Goal: Task Accomplishment & Management: Complete application form

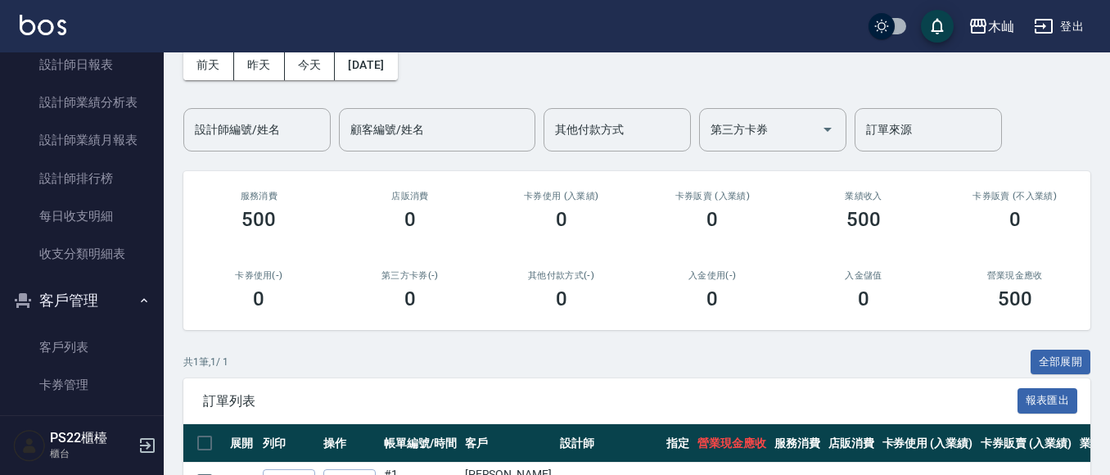
scroll to position [655, 0]
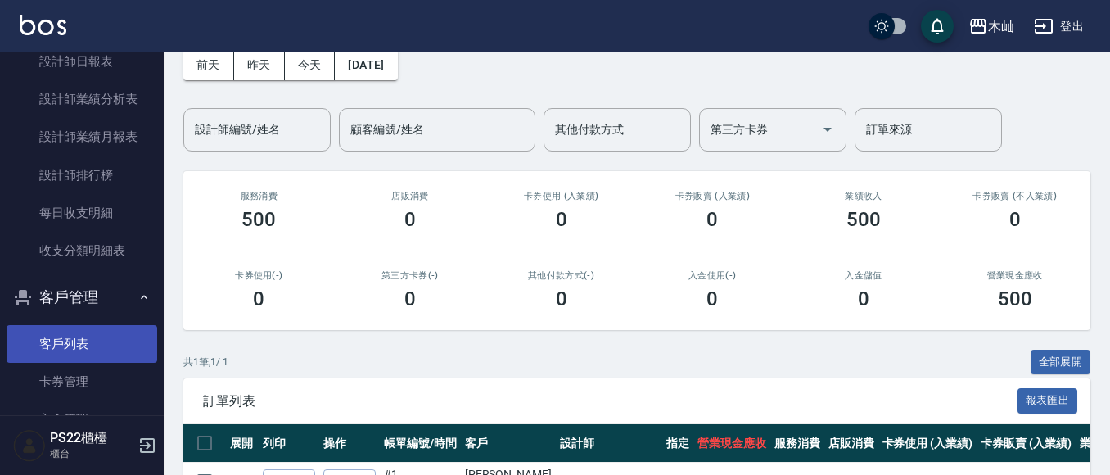
click at [96, 350] on link "客戶列表" at bounding box center [82, 344] width 151 height 38
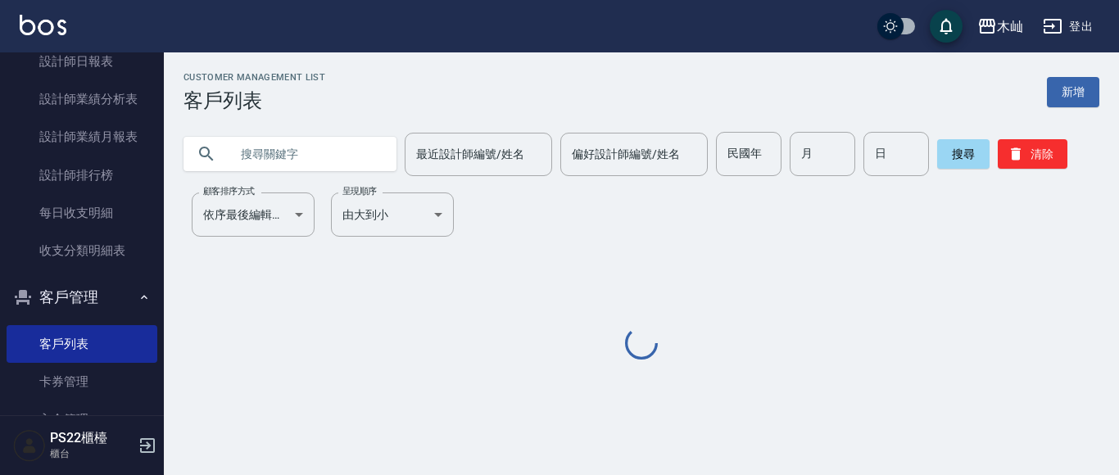
click at [314, 163] on input "text" at bounding box center [306, 154] width 154 height 44
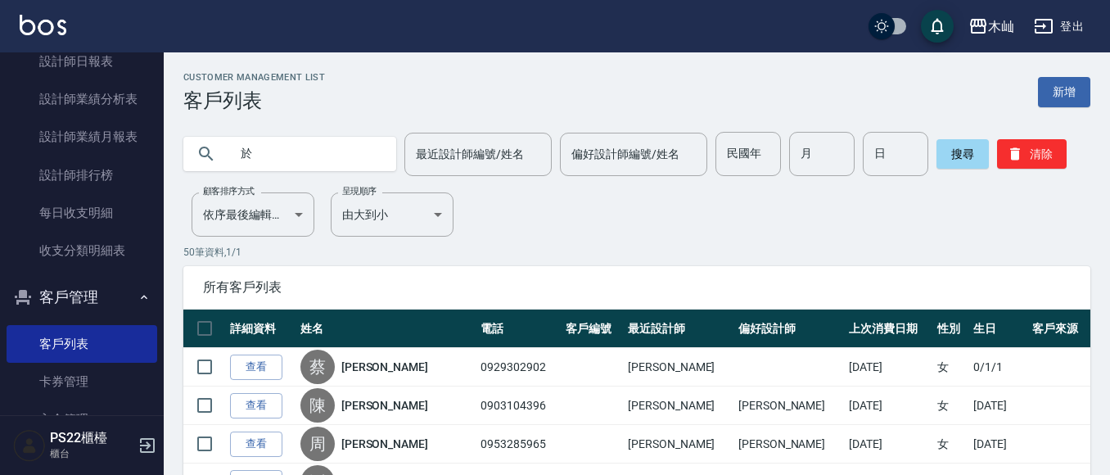
type input "妤"
type input "0981177892"
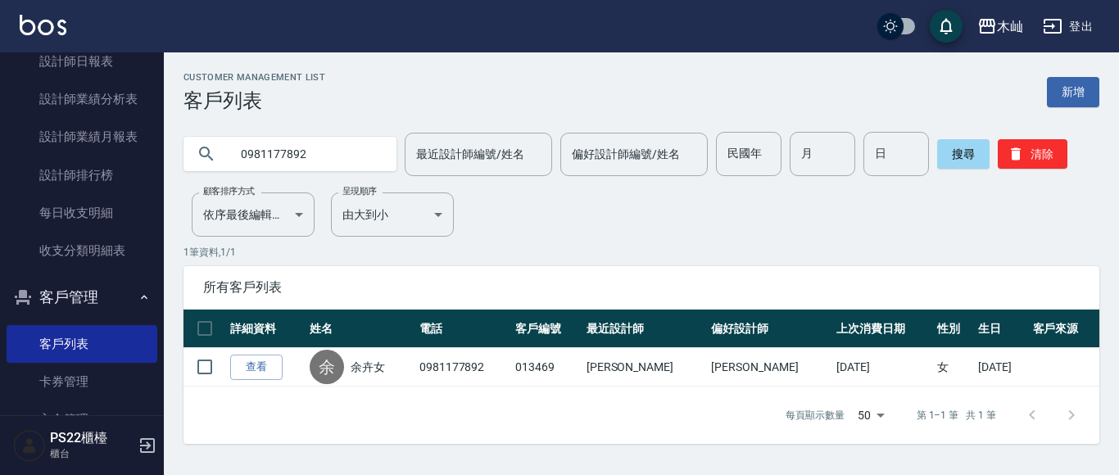
click at [271, 159] on input "0981177892" at bounding box center [306, 154] width 154 height 44
click at [271, 158] on input "0981177892" at bounding box center [306, 154] width 154 height 44
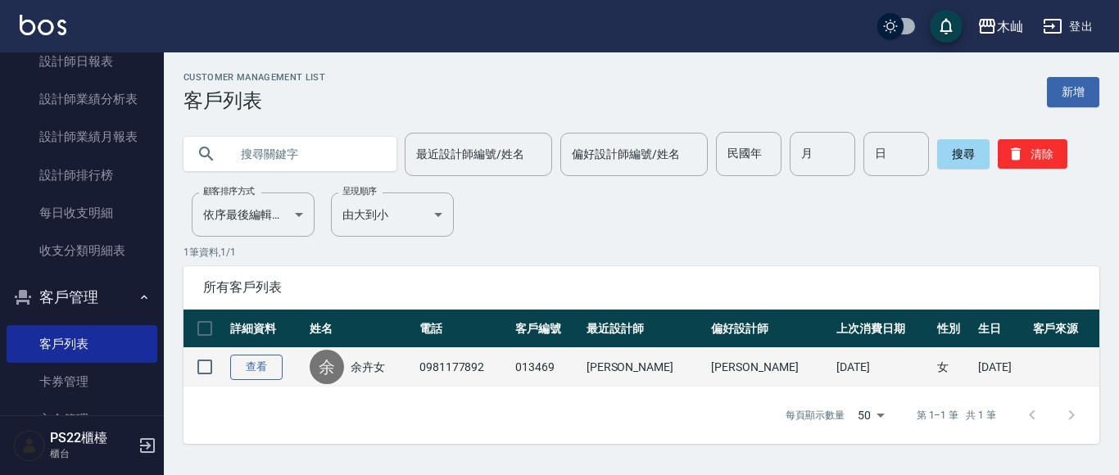
click at [256, 369] on link "查看" at bounding box center [256, 367] width 52 height 25
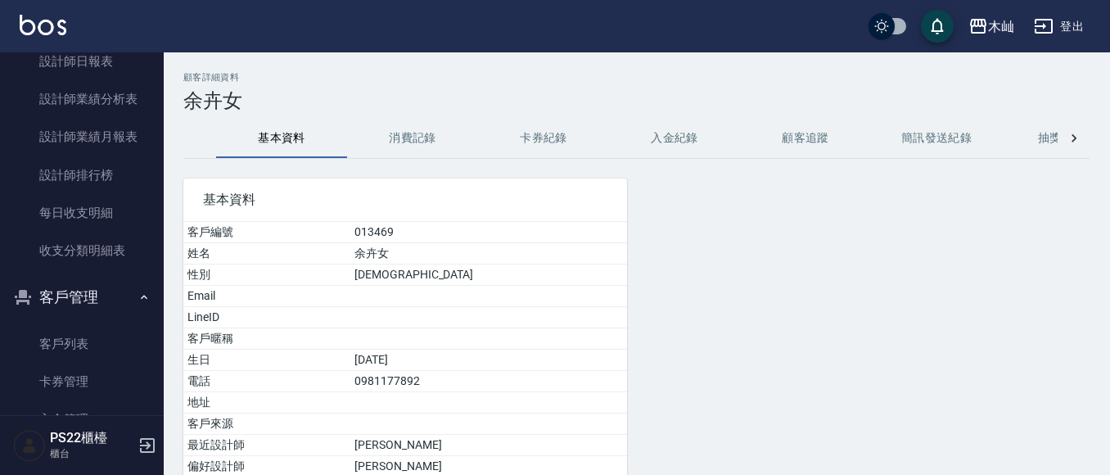
click at [415, 138] on button "消費記錄" at bounding box center [412, 138] width 131 height 39
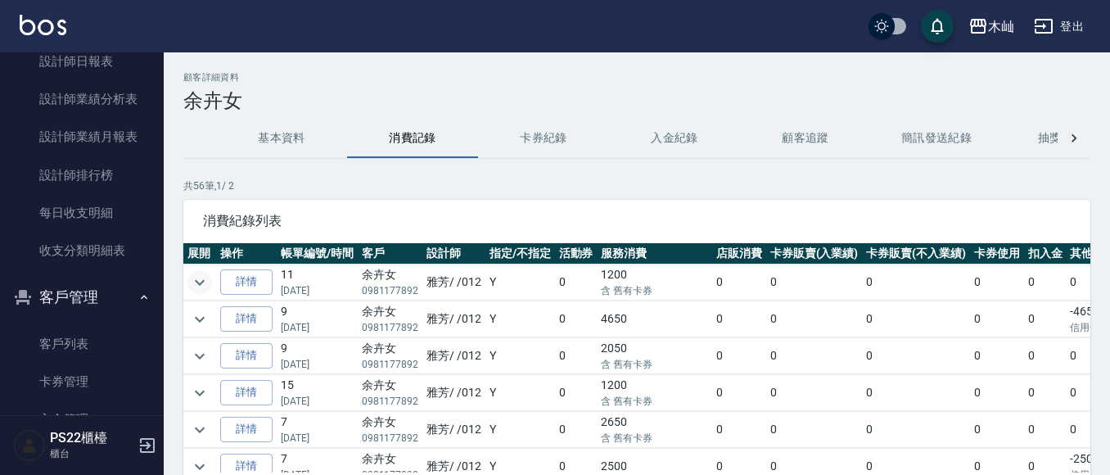
click at [206, 283] on icon "expand row" at bounding box center [200, 283] width 20 height 20
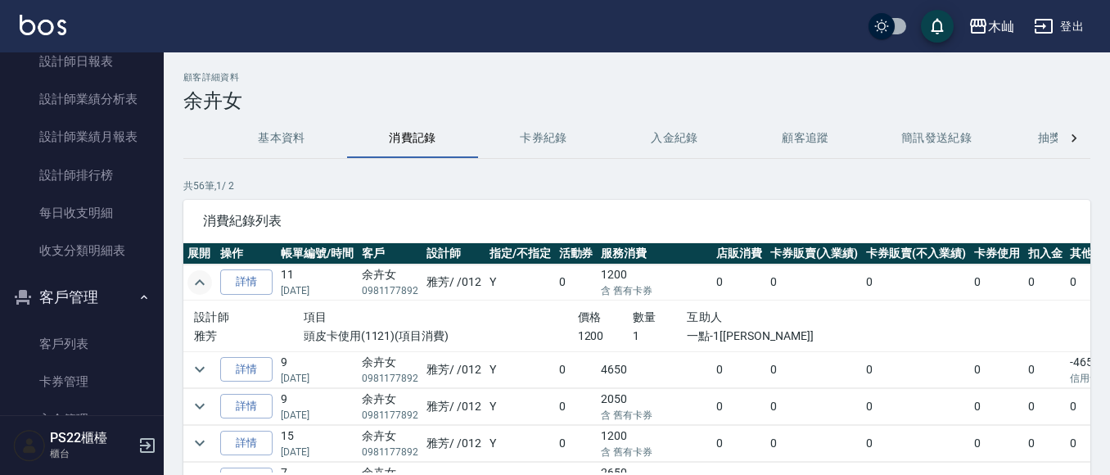
click at [206, 283] on icon "expand row" at bounding box center [200, 283] width 20 height 20
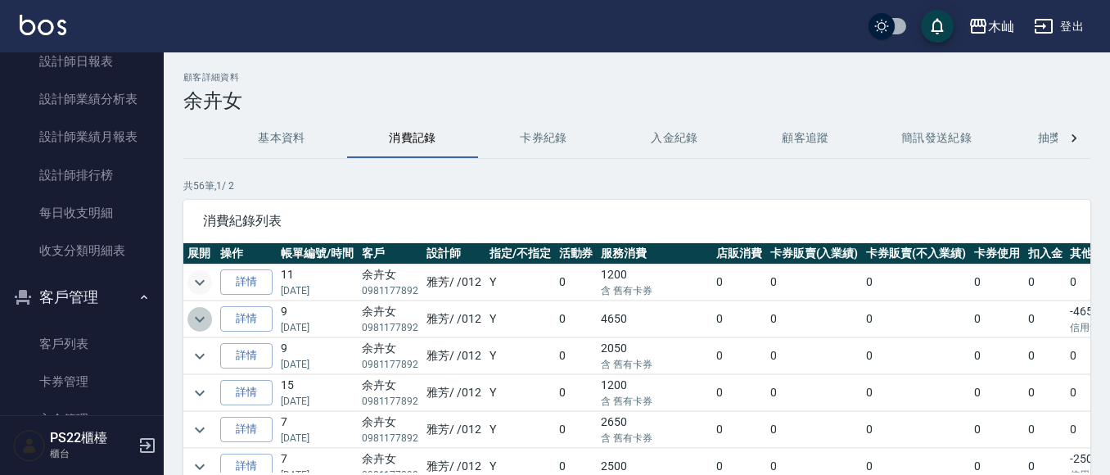
click at [208, 319] on icon "expand row" at bounding box center [200, 320] width 20 height 20
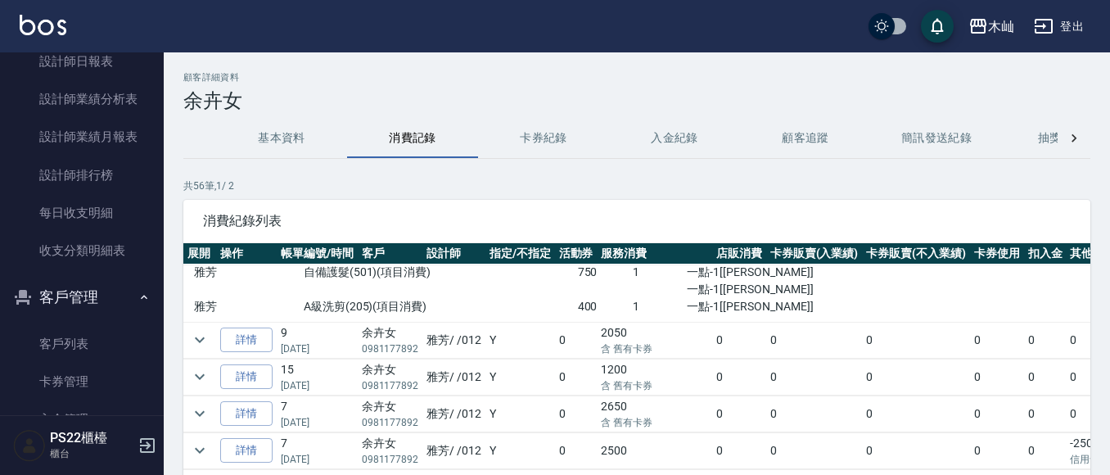
scroll to position [164, 0]
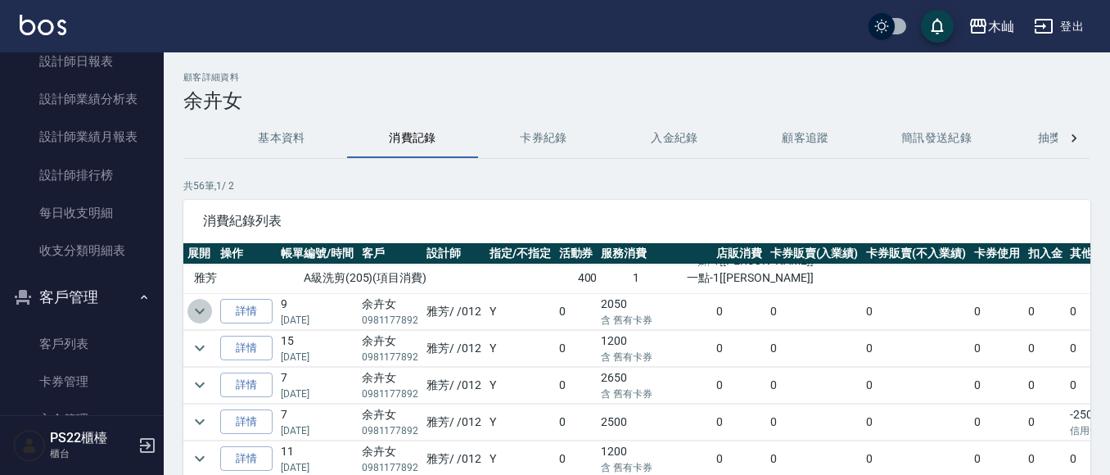
click at [197, 310] on icon "expand row" at bounding box center [200, 312] width 10 height 6
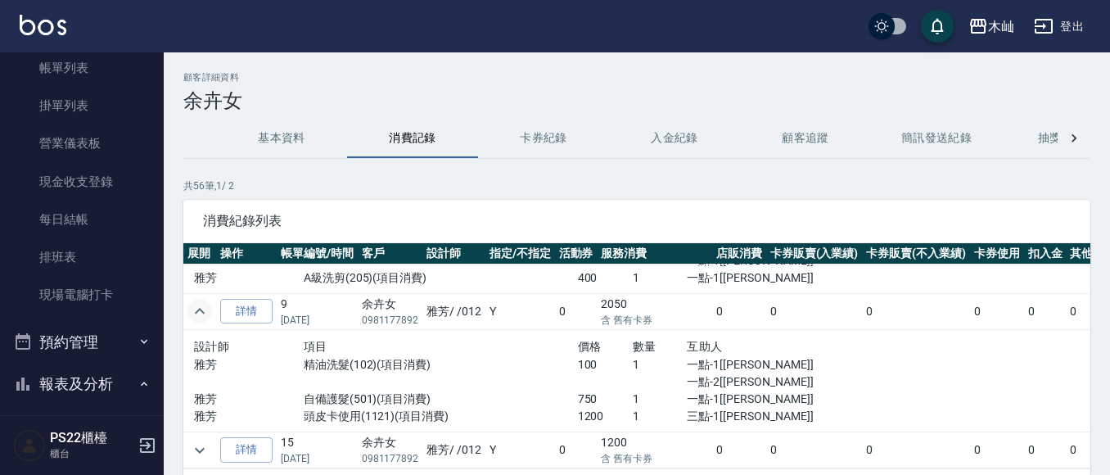
scroll to position [0, 0]
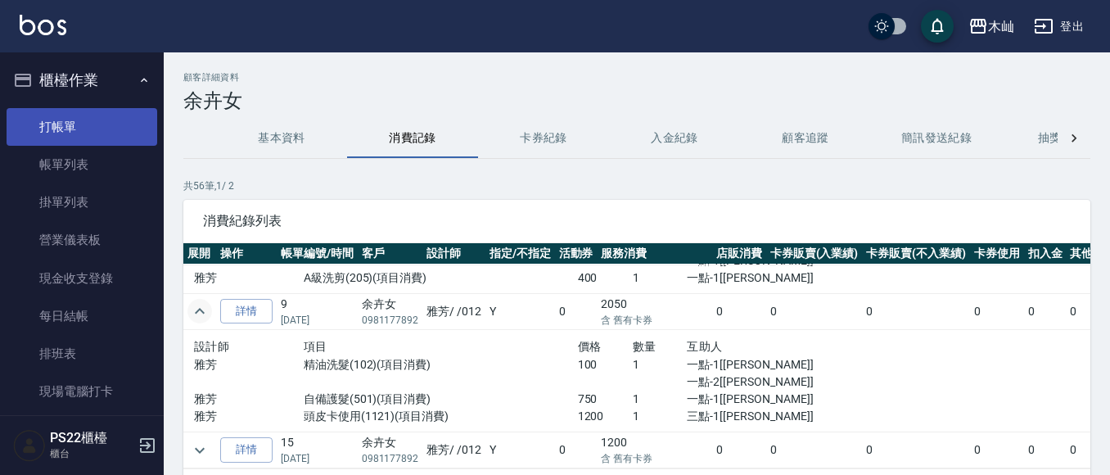
click at [82, 119] on link "打帳單" at bounding box center [82, 127] width 151 height 38
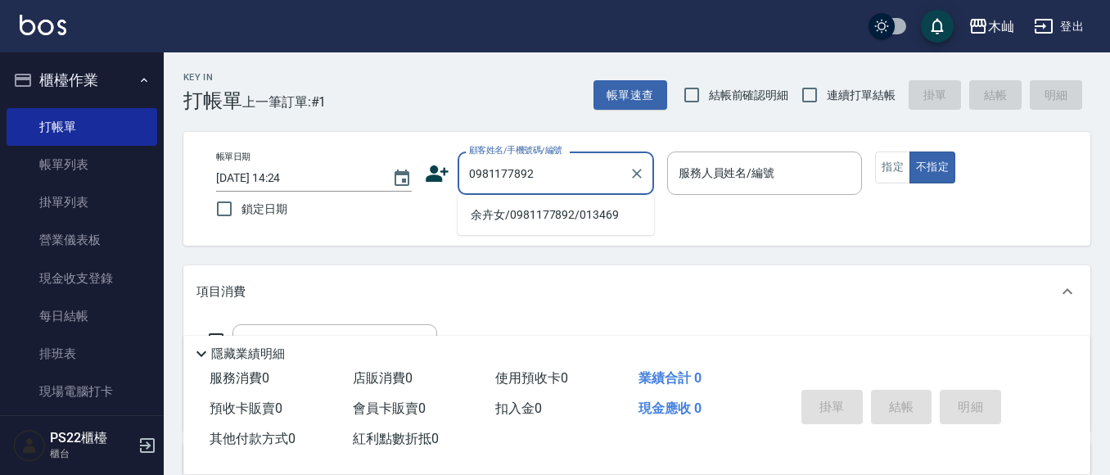
click at [587, 216] on li "余卉女/0981177892/013469" at bounding box center [556, 214] width 197 height 27
type input "余卉女/0981177892/013469"
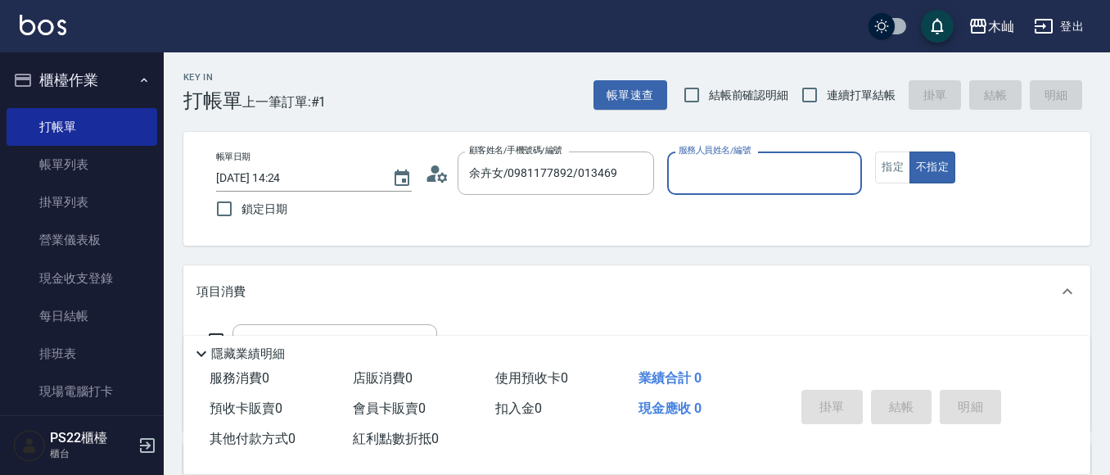
type input "雅芳-012"
click at [897, 161] on button "指定" at bounding box center [892, 167] width 35 height 32
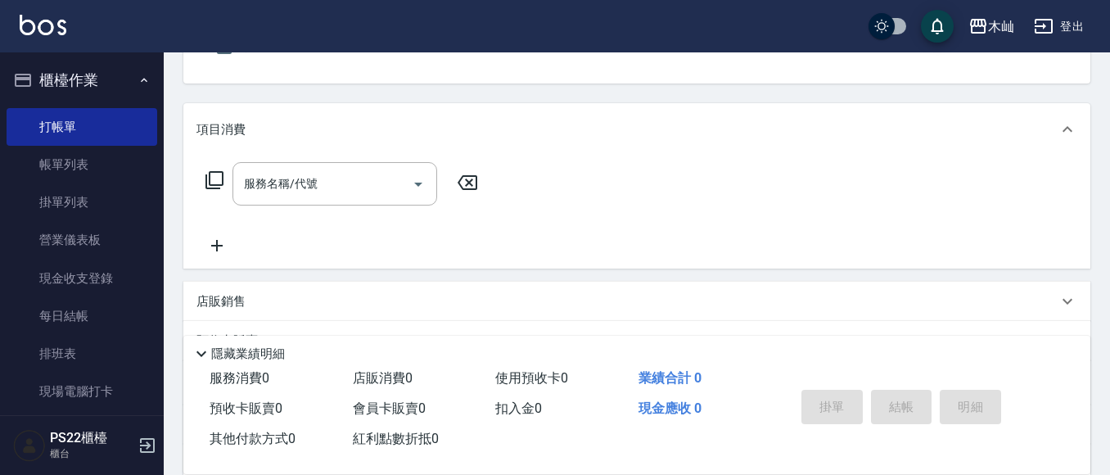
scroll to position [164, 0]
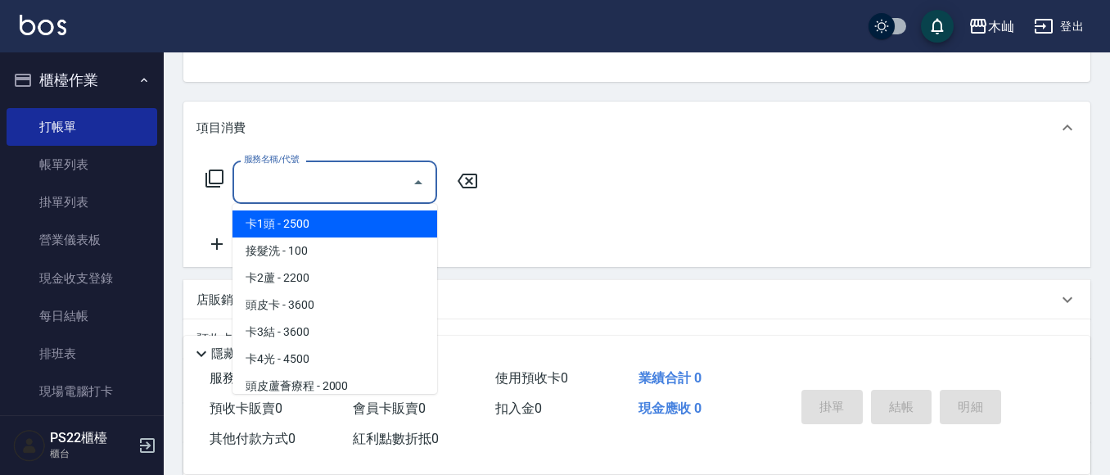
click at [340, 180] on input "服務名稱/代號" at bounding box center [322, 182] width 165 height 29
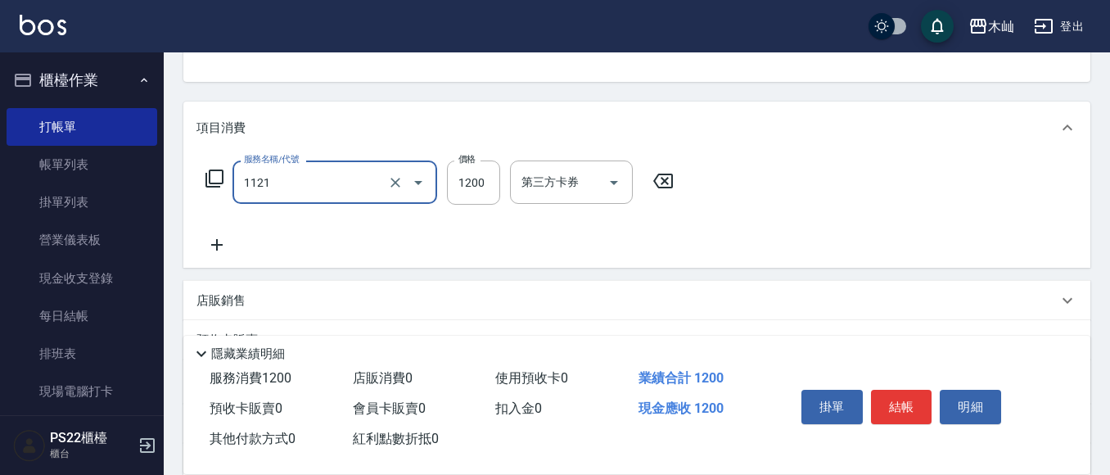
type input "頭皮卡使用(1121)"
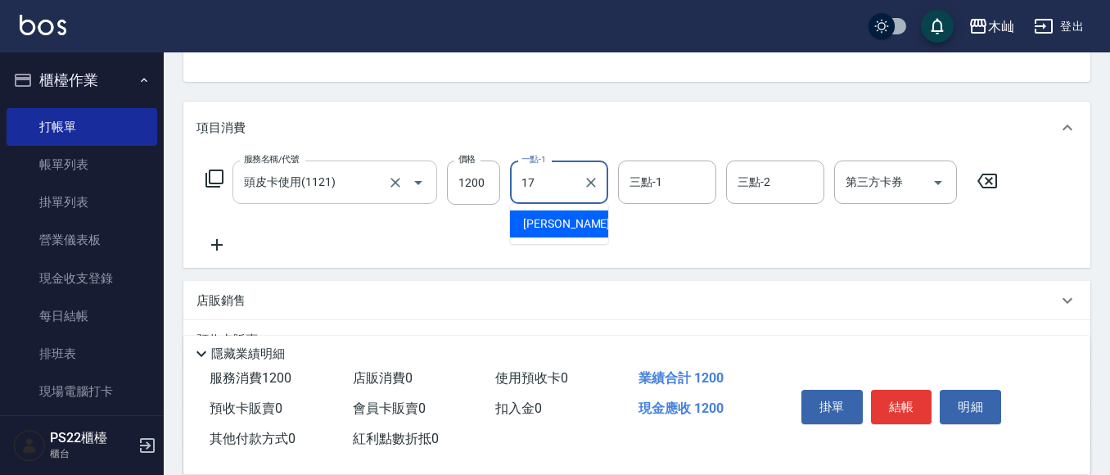
type input "[PERSON_NAME]-17"
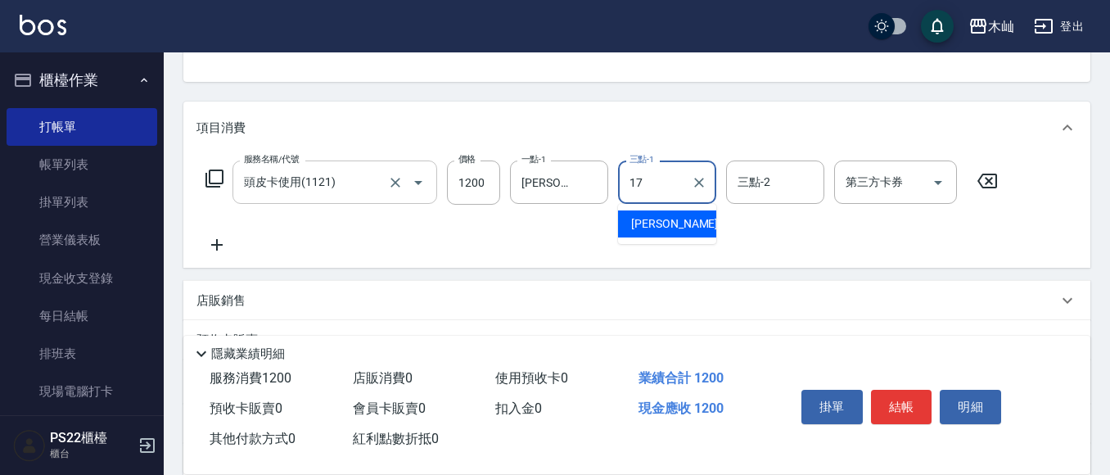
type input "[PERSON_NAME]-17"
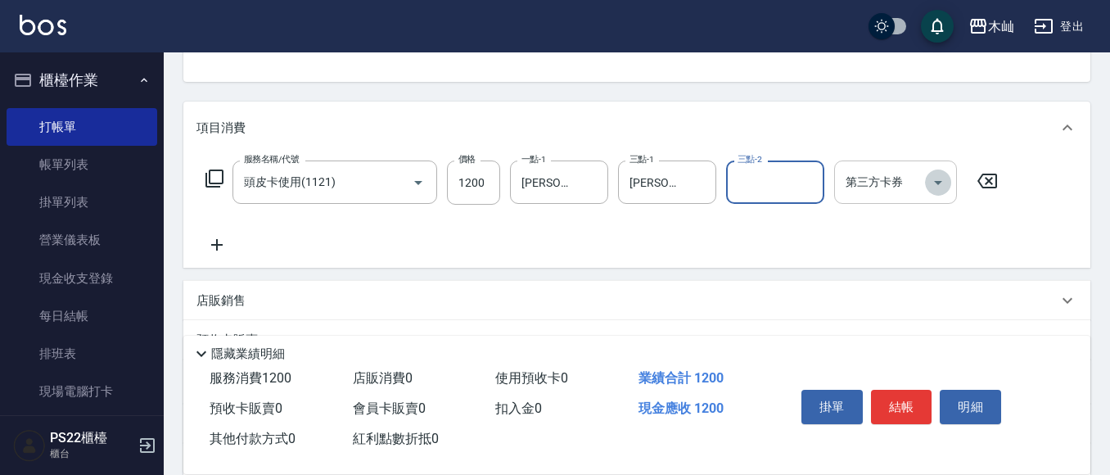
click at [941, 174] on icon "Open" at bounding box center [939, 183] width 20 height 20
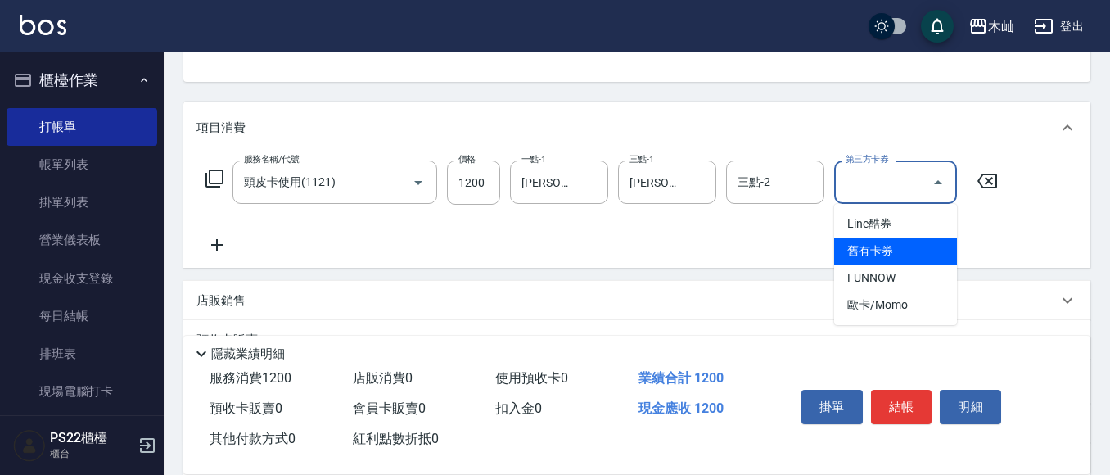
click at [899, 251] on span "舊有卡券" at bounding box center [895, 250] width 123 height 27
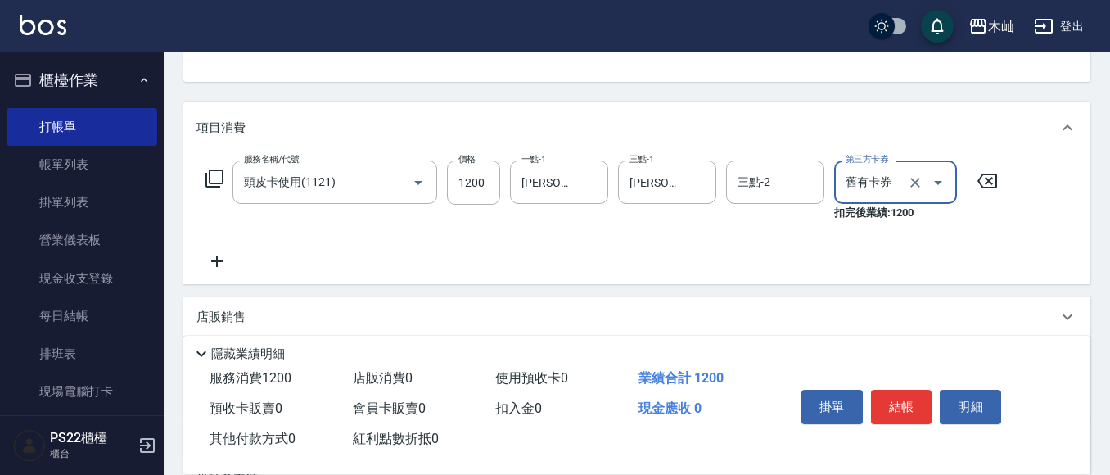
type input "舊有卡券"
click at [215, 255] on icon at bounding box center [217, 261] width 41 height 20
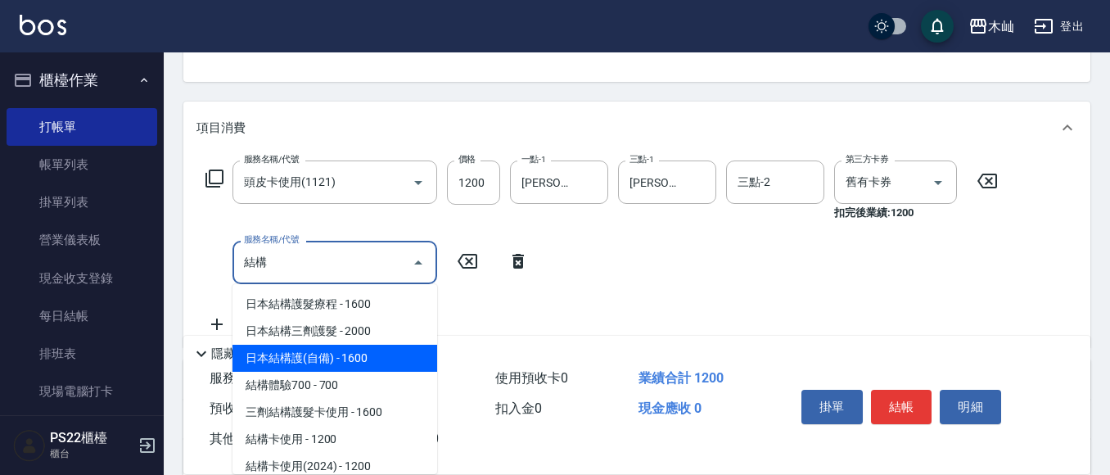
click at [394, 350] on span "日本結構護(自備) - 1600" at bounding box center [335, 358] width 205 height 27
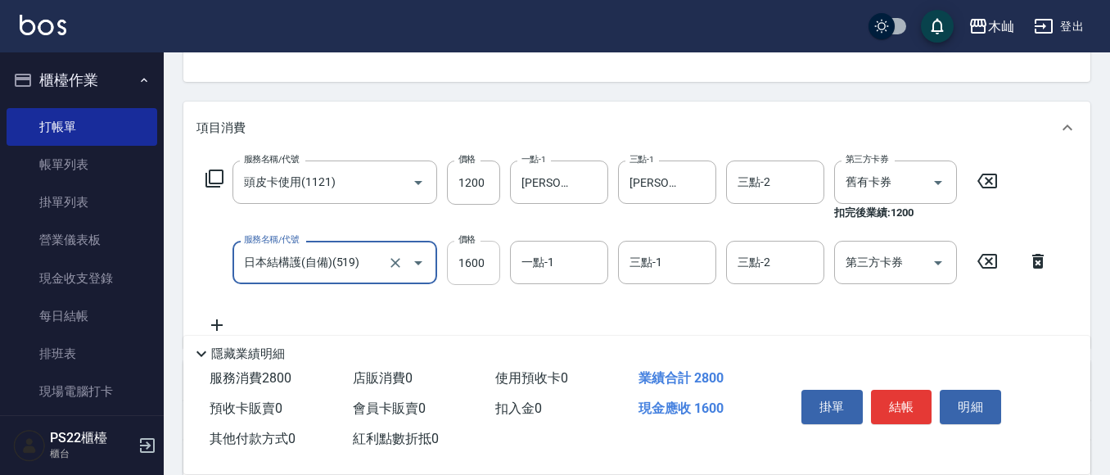
type input "日本結構護(自備)(519)"
click at [463, 260] on input "1600" at bounding box center [473, 263] width 53 height 44
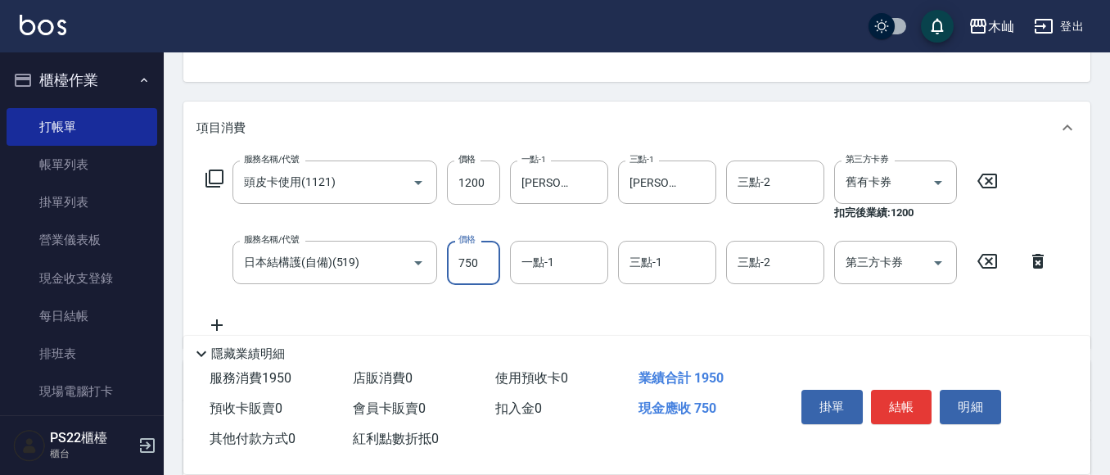
type input "750"
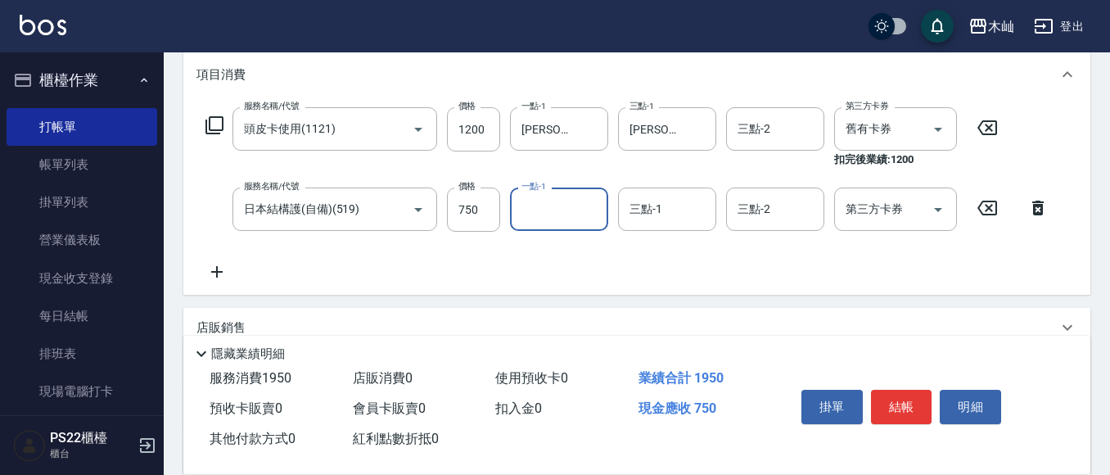
scroll to position [246, 0]
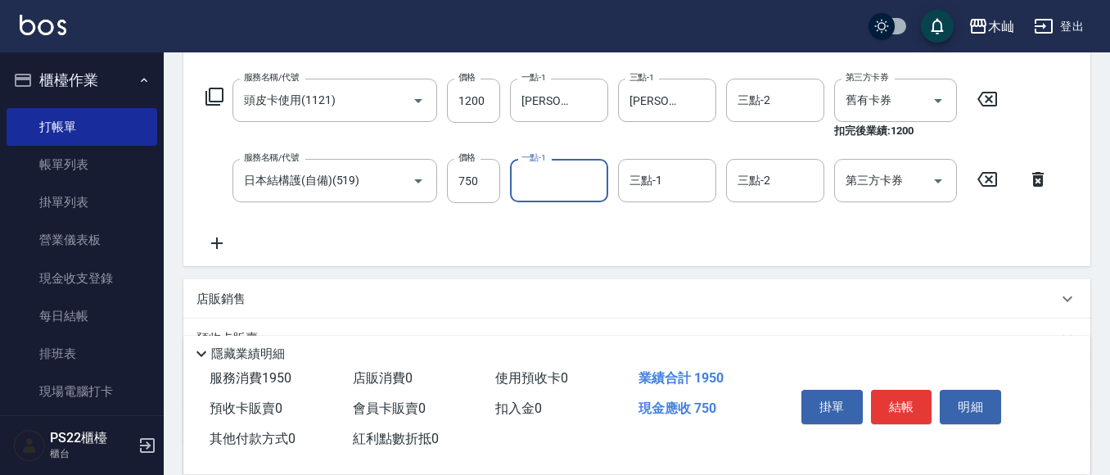
click at [208, 246] on icon at bounding box center [217, 243] width 41 height 20
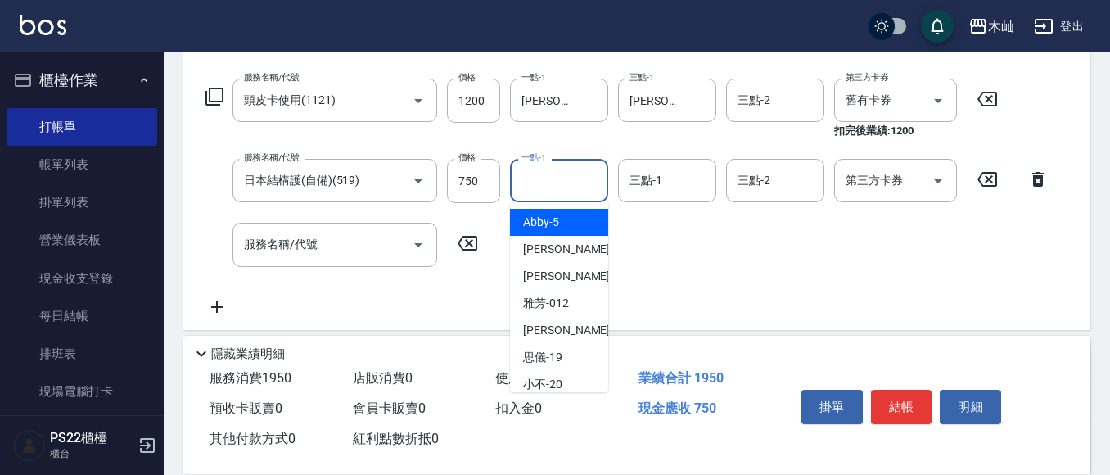
click at [539, 173] on div "一點-1 一點-1" at bounding box center [559, 180] width 98 height 43
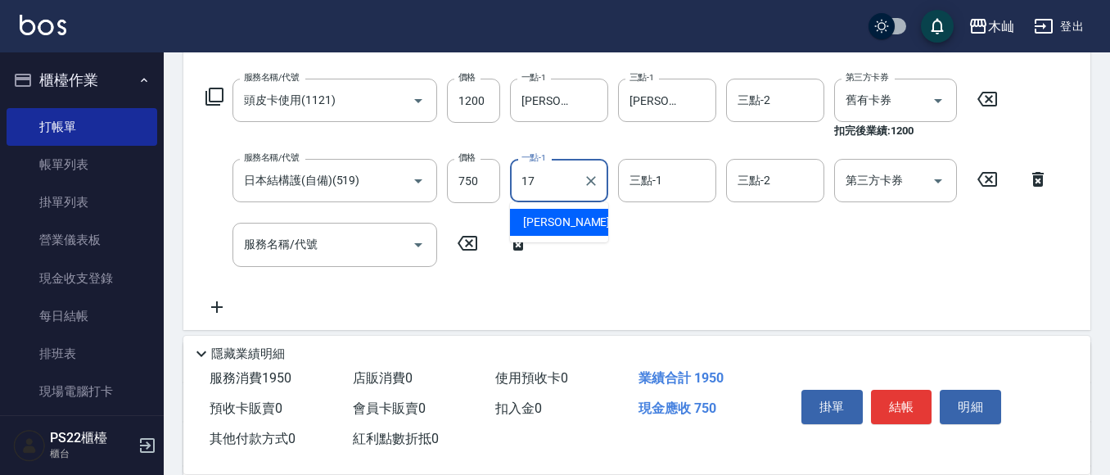
type input "[PERSON_NAME]-17"
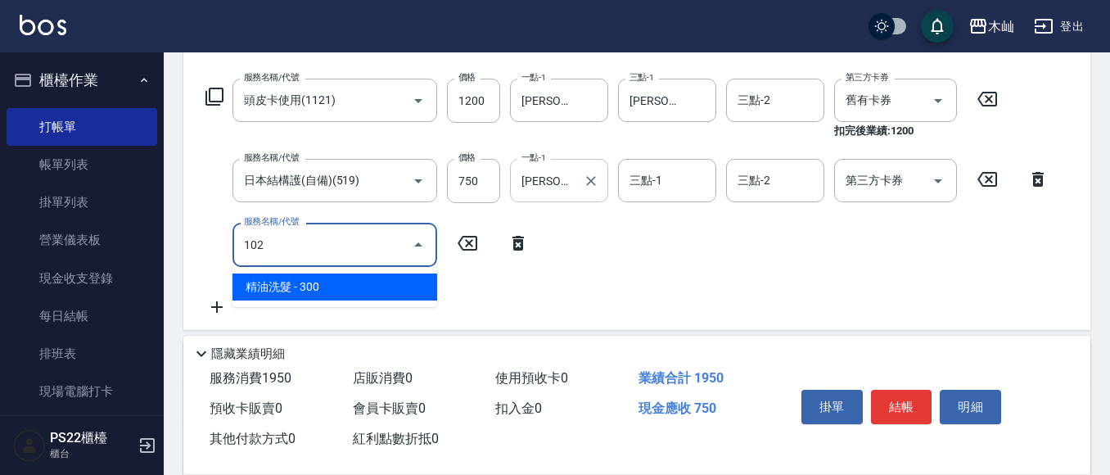
type input "精油洗髮(102)"
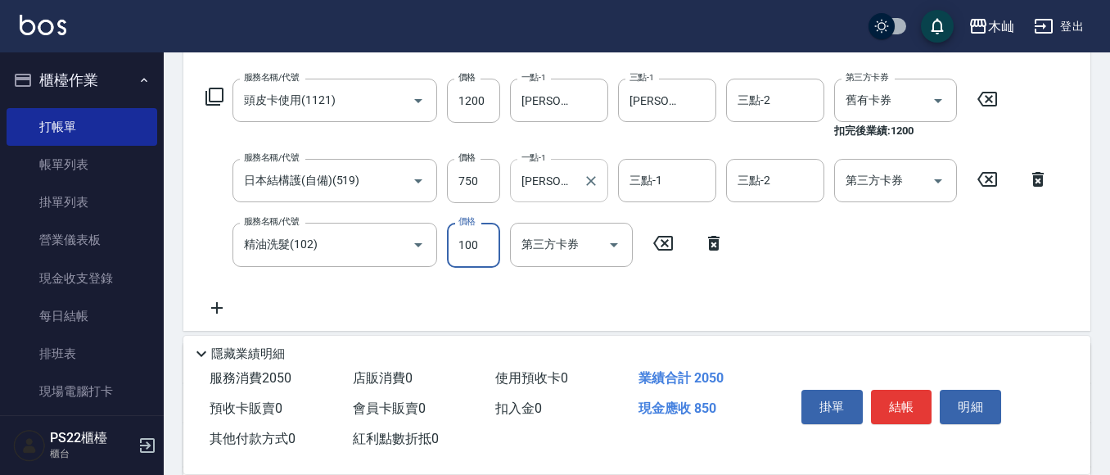
type input "100"
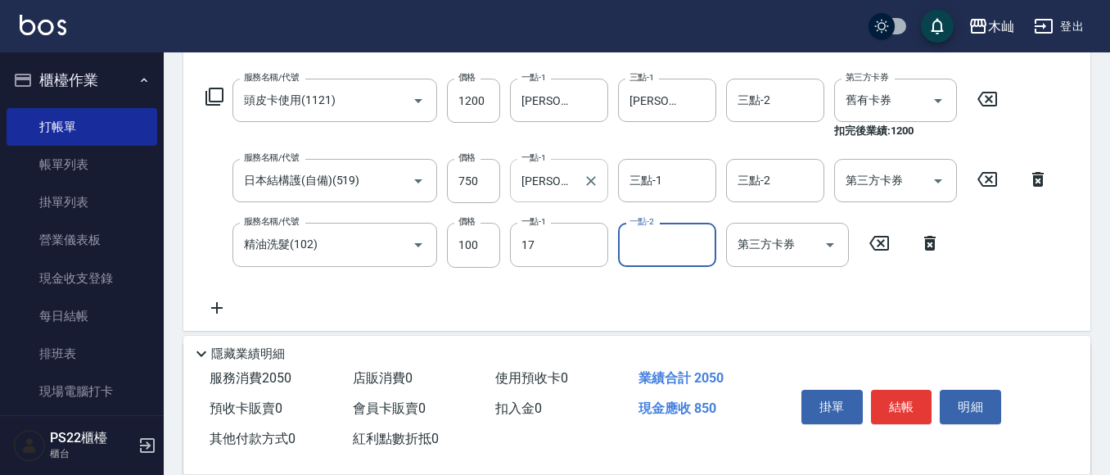
type input "[PERSON_NAME]-17"
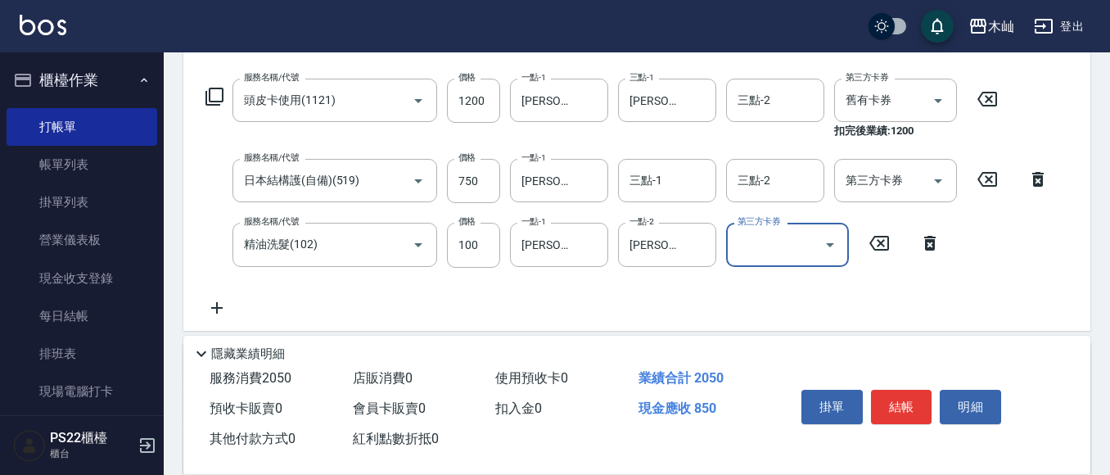
scroll to position [0, 0]
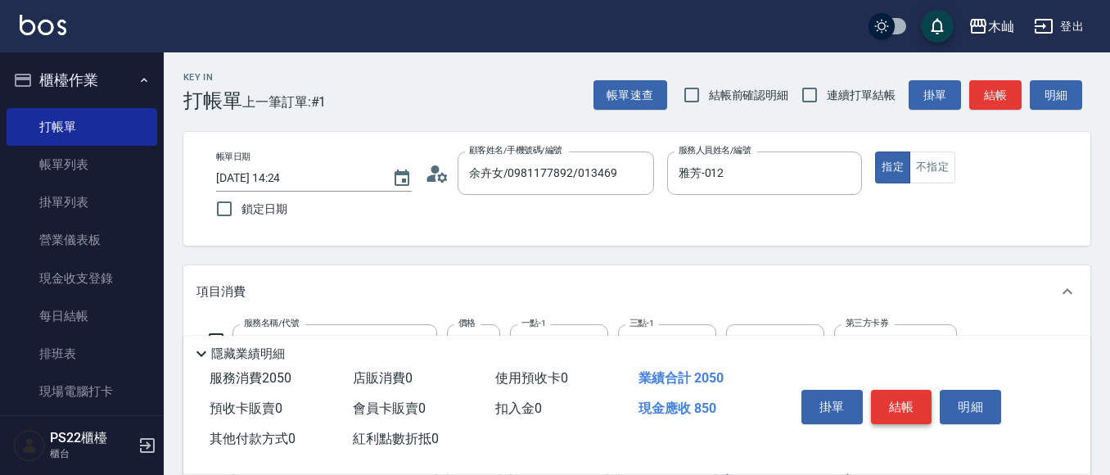
click at [910, 391] on button "結帳" at bounding box center [901, 407] width 61 height 34
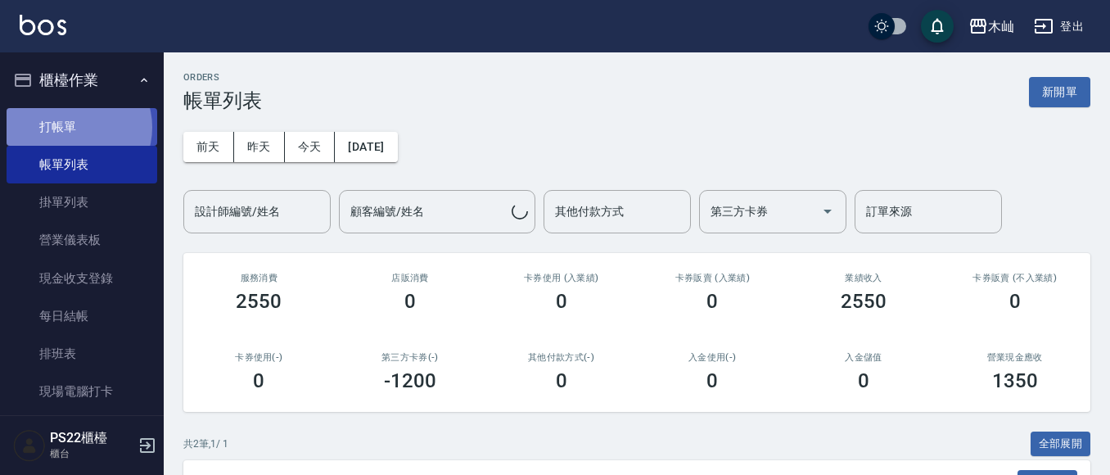
click at [75, 127] on link "打帳單" at bounding box center [82, 127] width 151 height 38
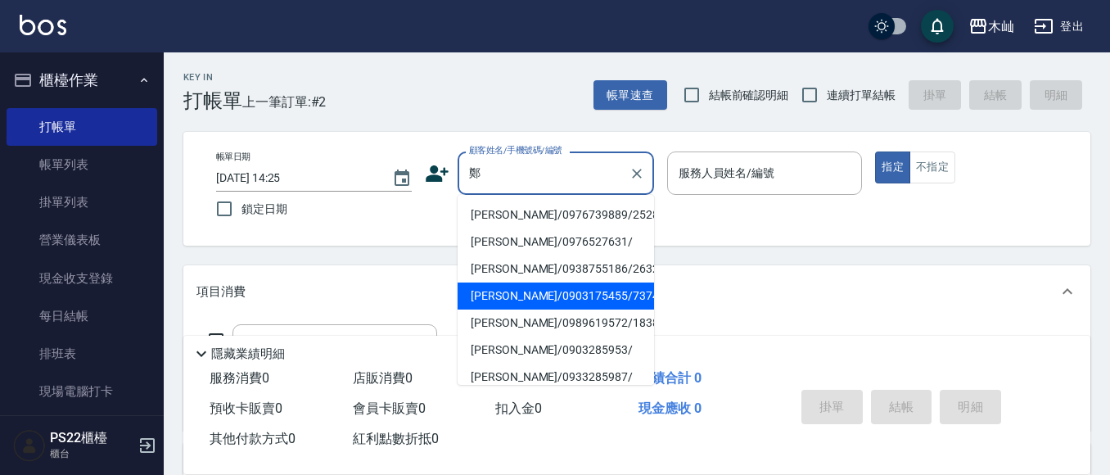
click at [586, 297] on li "[PERSON_NAME]/0903175455/737469" at bounding box center [556, 296] width 197 height 27
type input "[PERSON_NAME]/0903175455/737469"
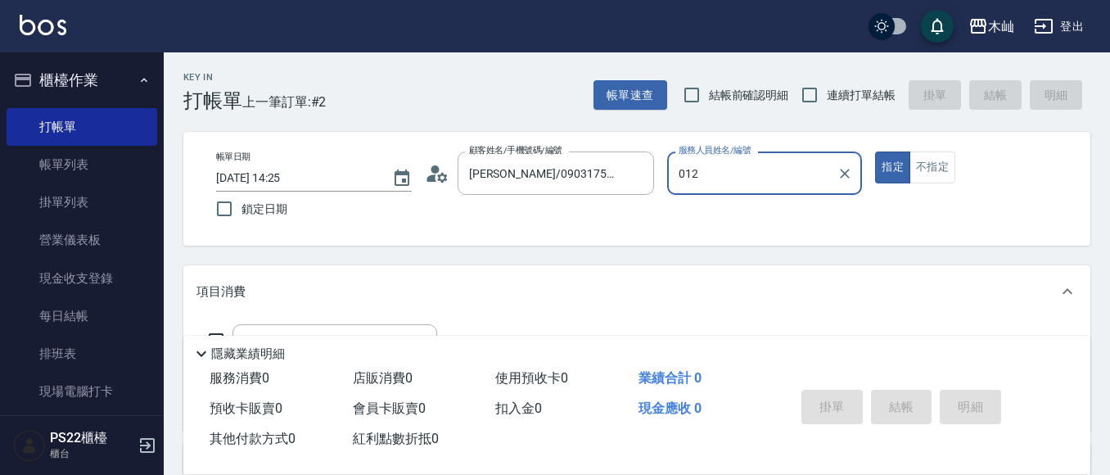
type input "012"
type button "true"
type input "雅芳-012"
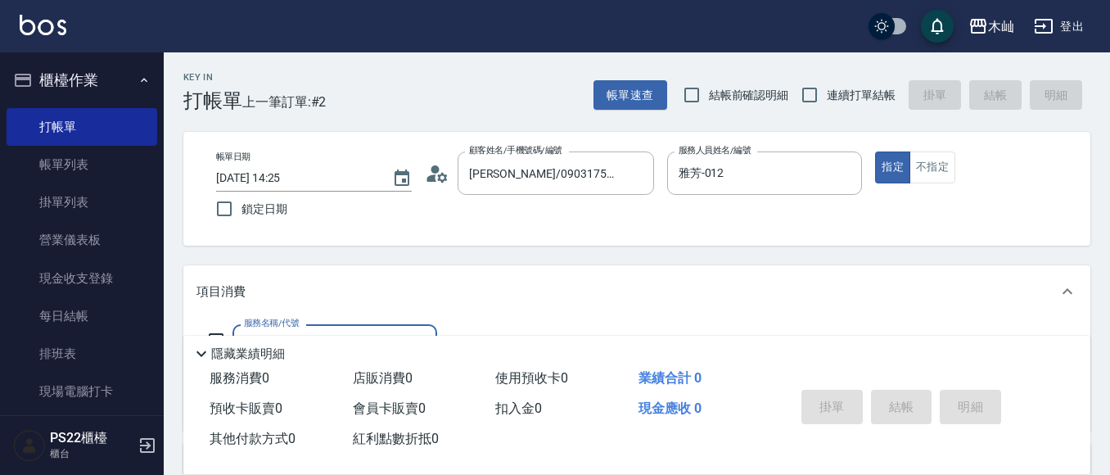
scroll to position [82, 0]
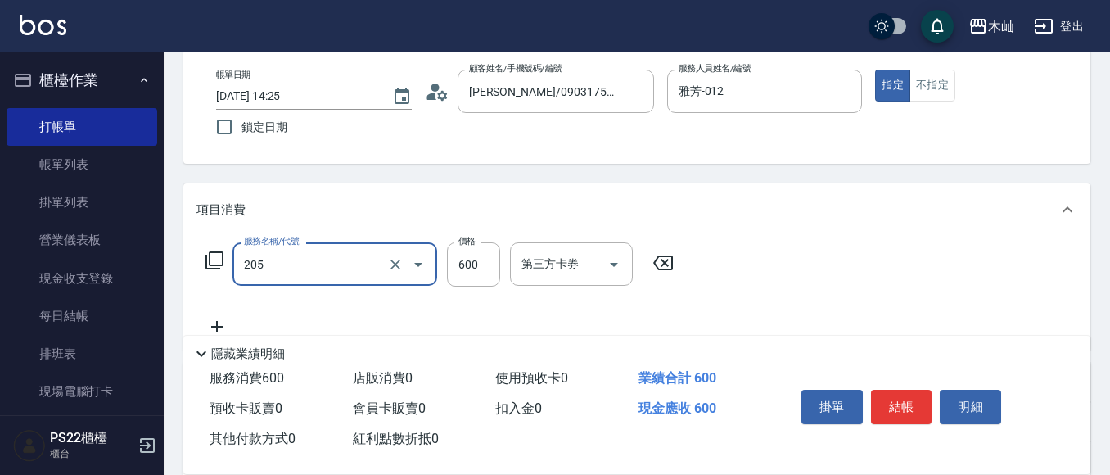
type input "A級洗剪(205)"
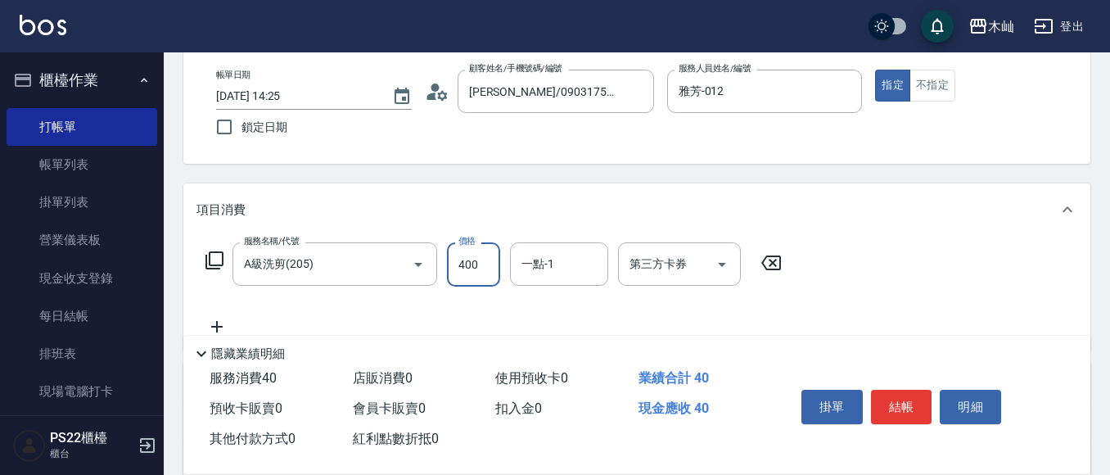
type input "400"
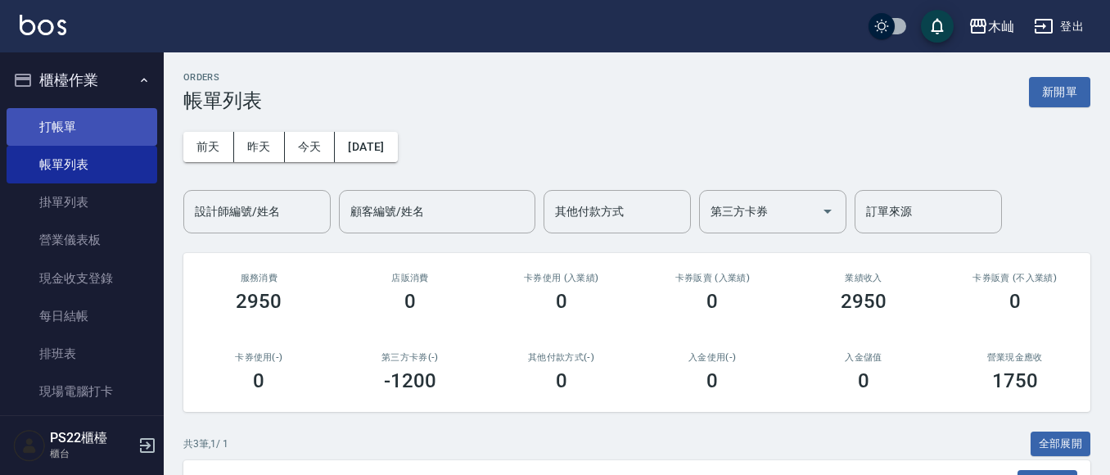
click at [88, 127] on link "打帳單" at bounding box center [82, 127] width 151 height 38
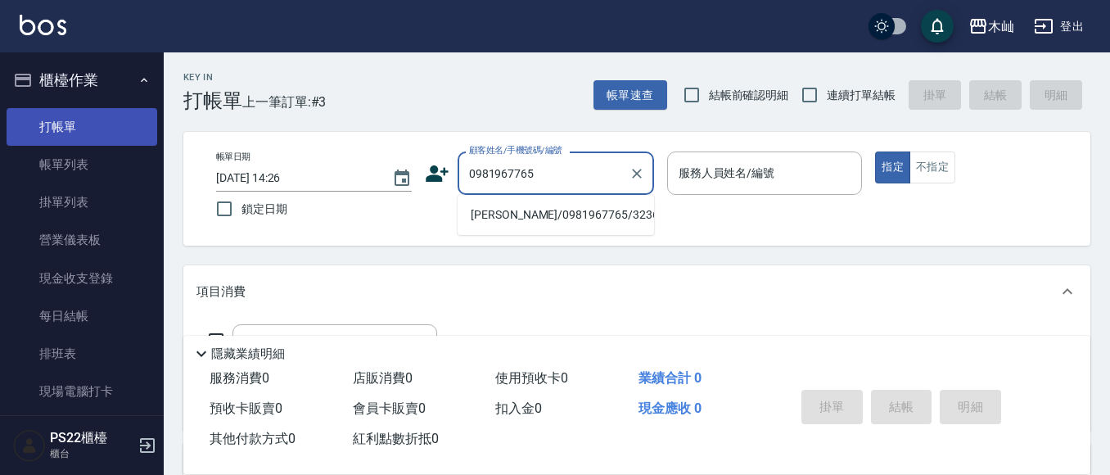
type input "[PERSON_NAME]/0981967765/323670"
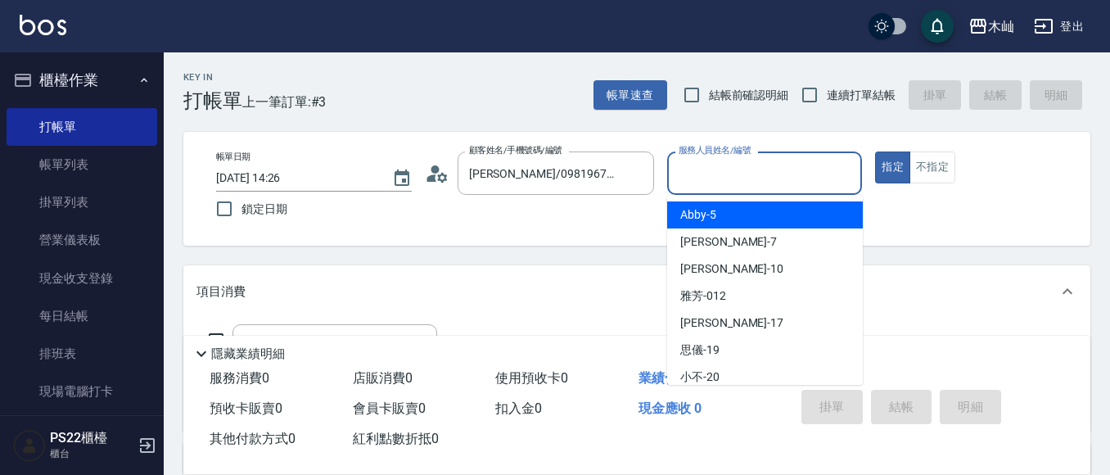
click at [770, 188] on input "服務人員姓名/編號" at bounding box center [765, 173] width 181 height 29
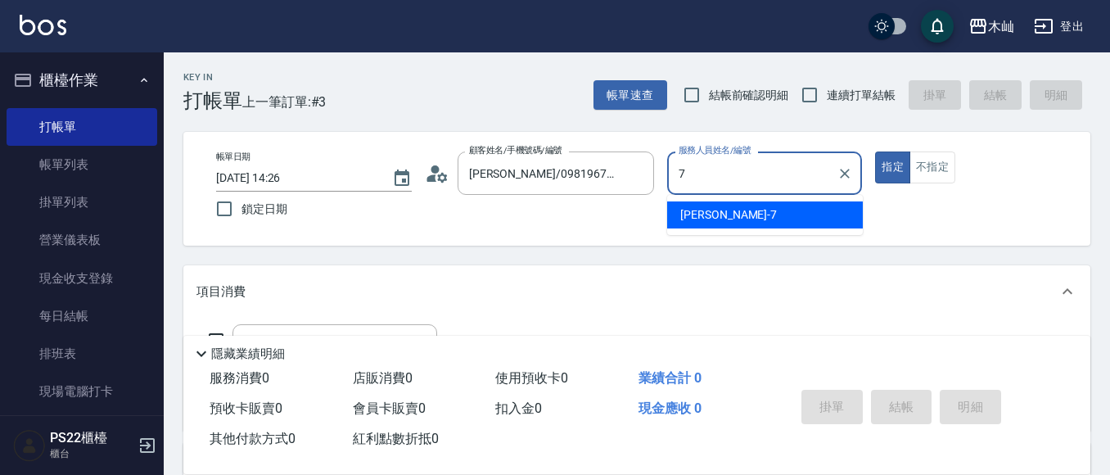
type input "[PERSON_NAME]-7"
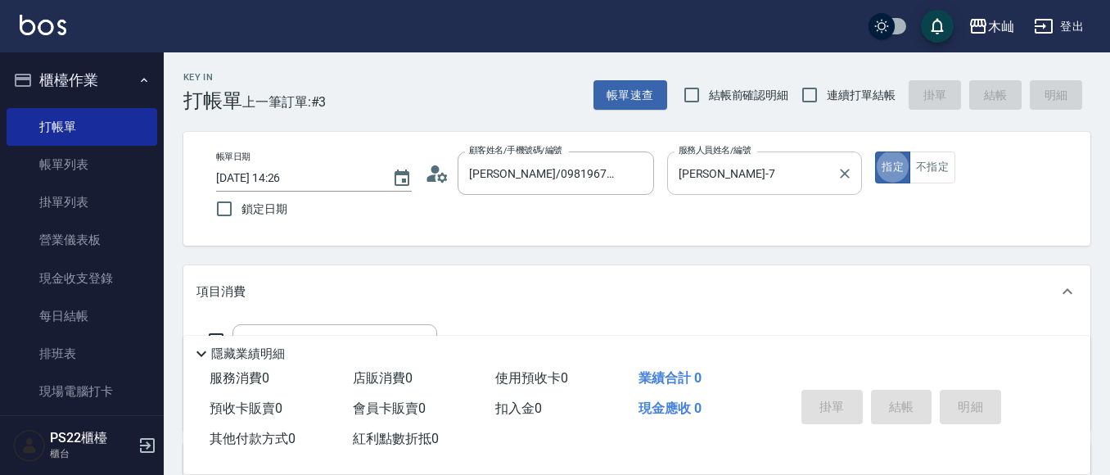
type button "true"
click at [925, 169] on button "不指定" at bounding box center [933, 167] width 46 height 32
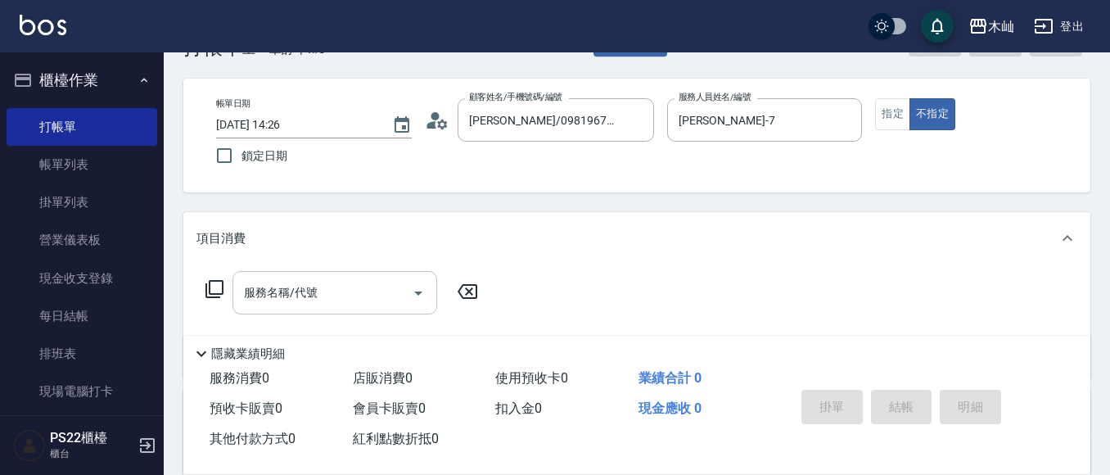
scroll to position [82, 0]
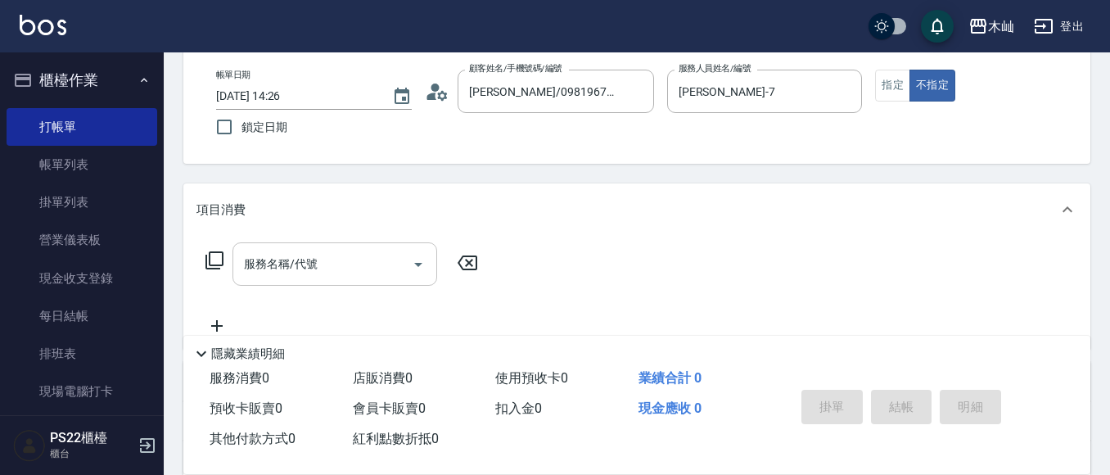
click at [376, 274] on input "服務名稱/代號" at bounding box center [322, 264] width 165 height 29
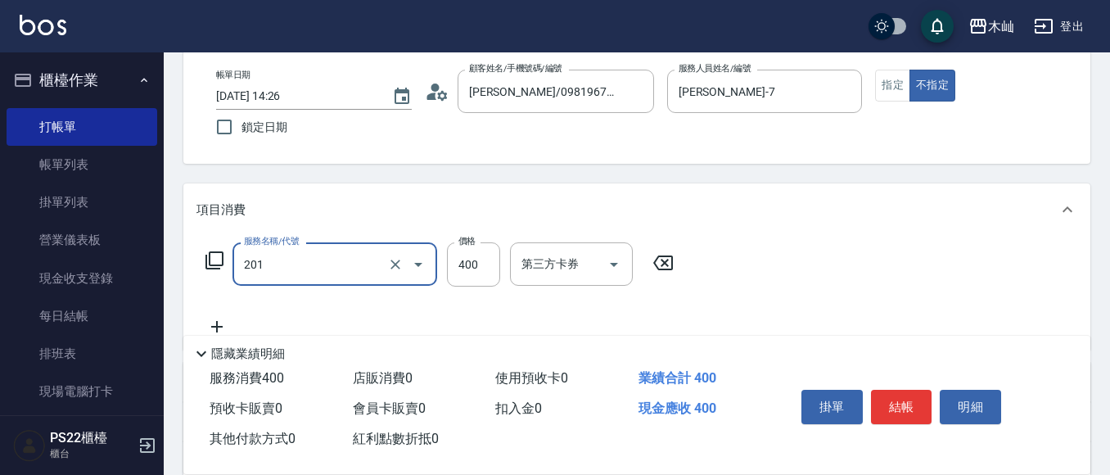
type input "洗剪(201)"
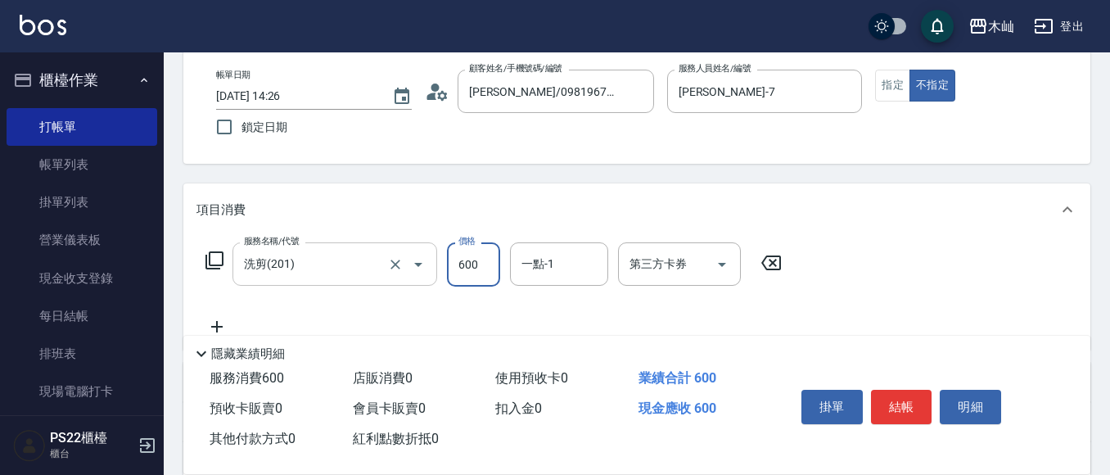
type input "600"
click at [914, 395] on button "結帳" at bounding box center [901, 407] width 61 height 34
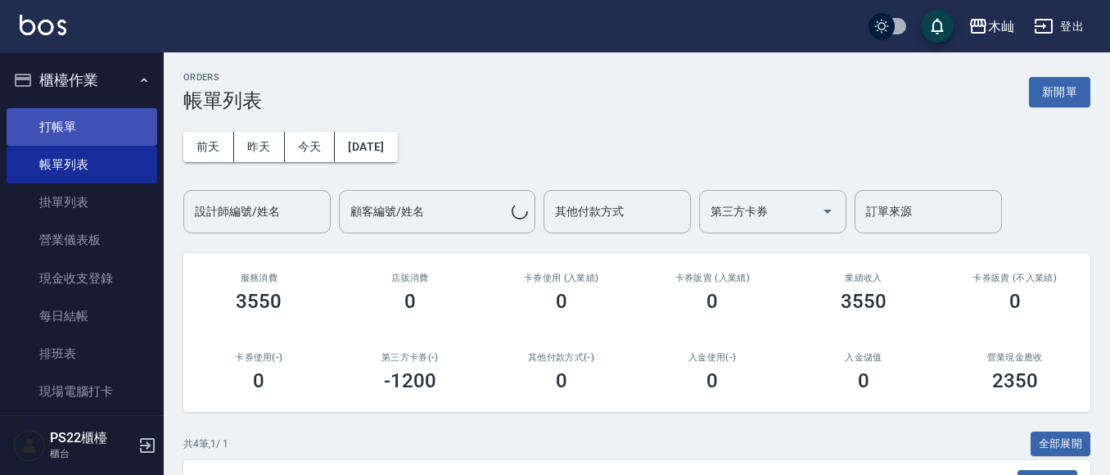
click at [88, 135] on link "打帳單" at bounding box center [82, 127] width 151 height 38
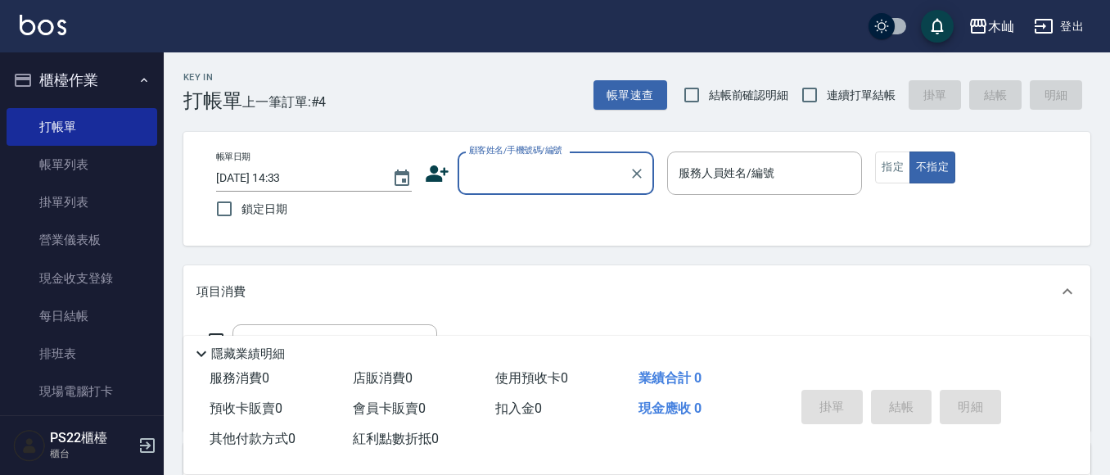
click at [491, 173] on input "顧客姓名/手機號碼/編號" at bounding box center [543, 173] width 157 height 29
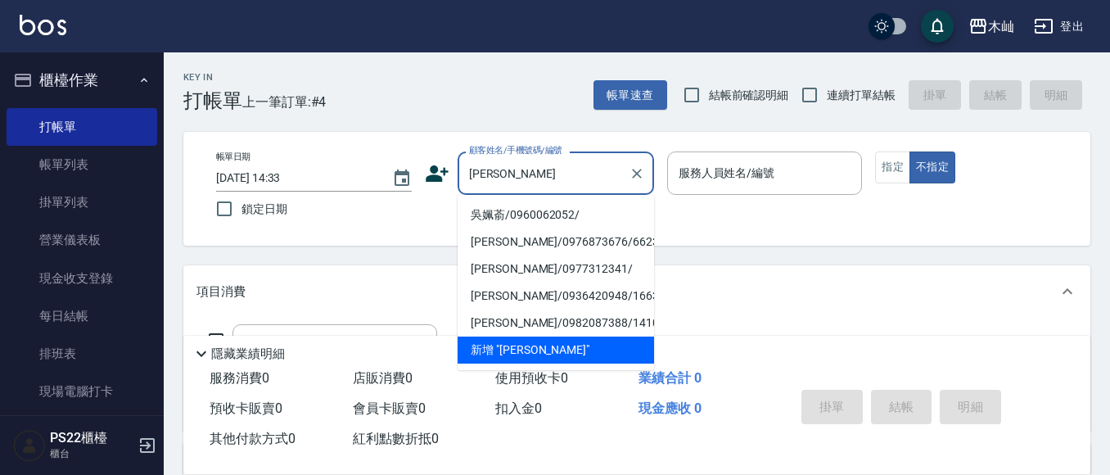
click at [562, 215] on li "吳姵萮/0960062052/" at bounding box center [556, 214] width 197 height 27
type input "吳姵萮/0960062052/"
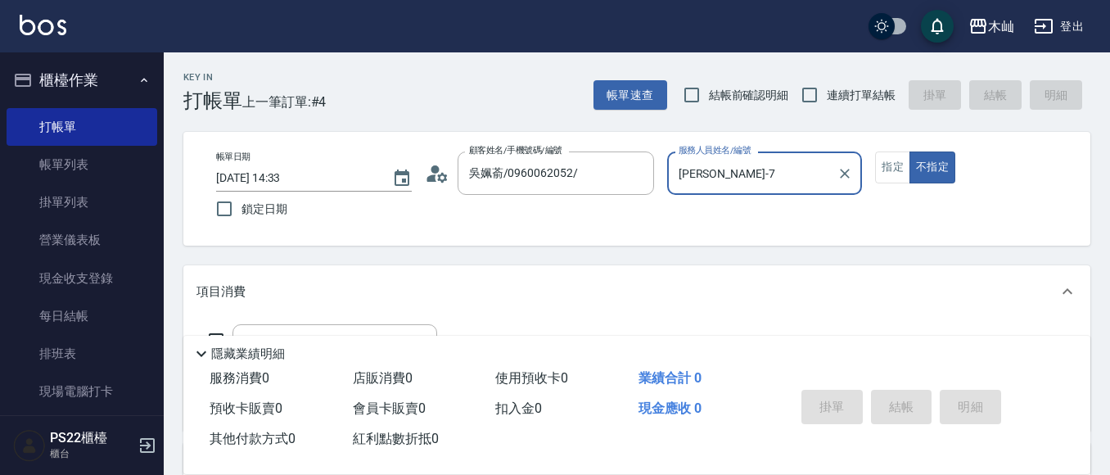
type input "[PERSON_NAME]-7"
click at [904, 169] on button "指定" at bounding box center [892, 167] width 35 height 32
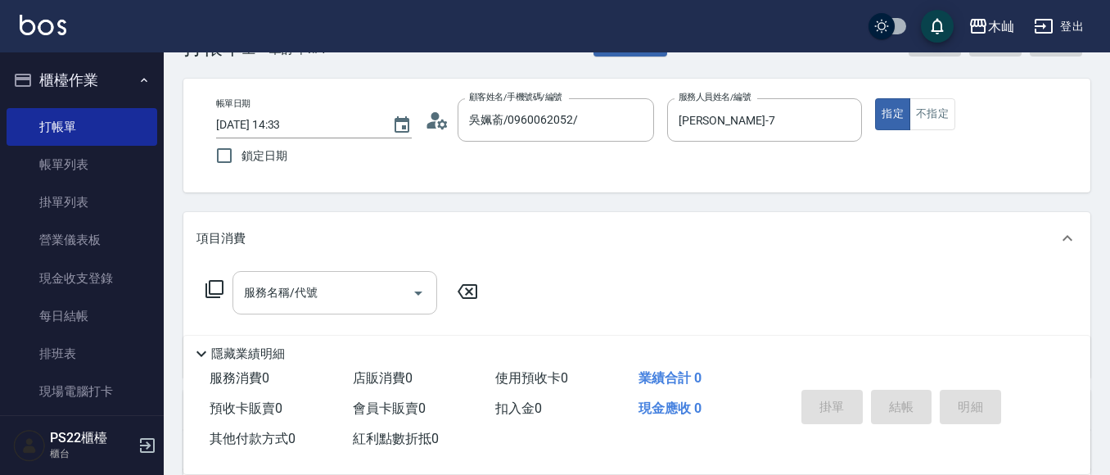
scroll to position [82, 0]
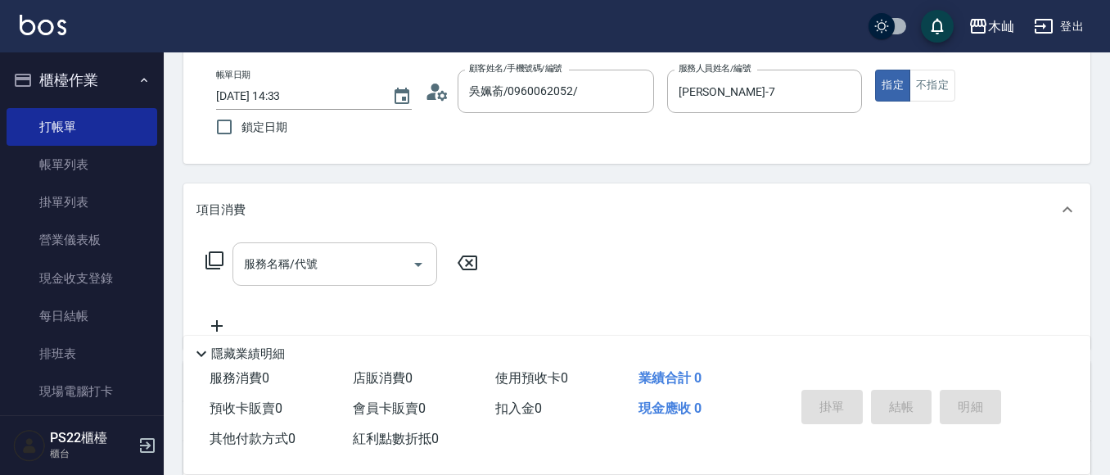
click at [402, 268] on input "服務名稱/代號" at bounding box center [322, 264] width 165 height 29
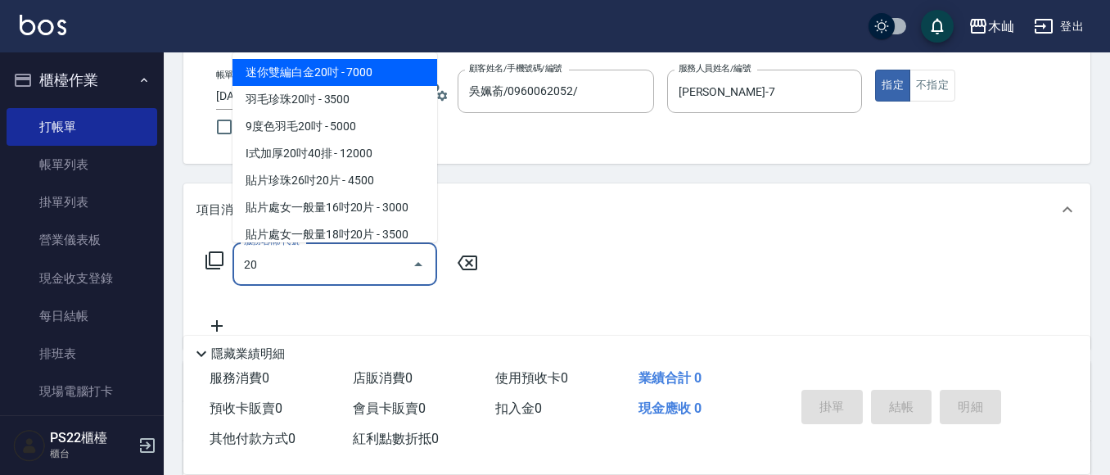
type input "201"
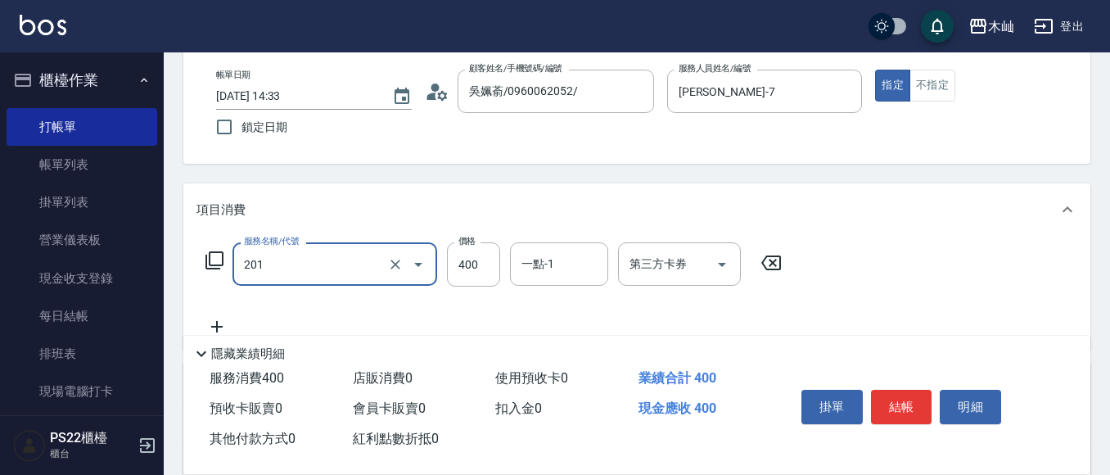
click at [325, 265] on input "201" at bounding box center [312, 264] width 144 height 29
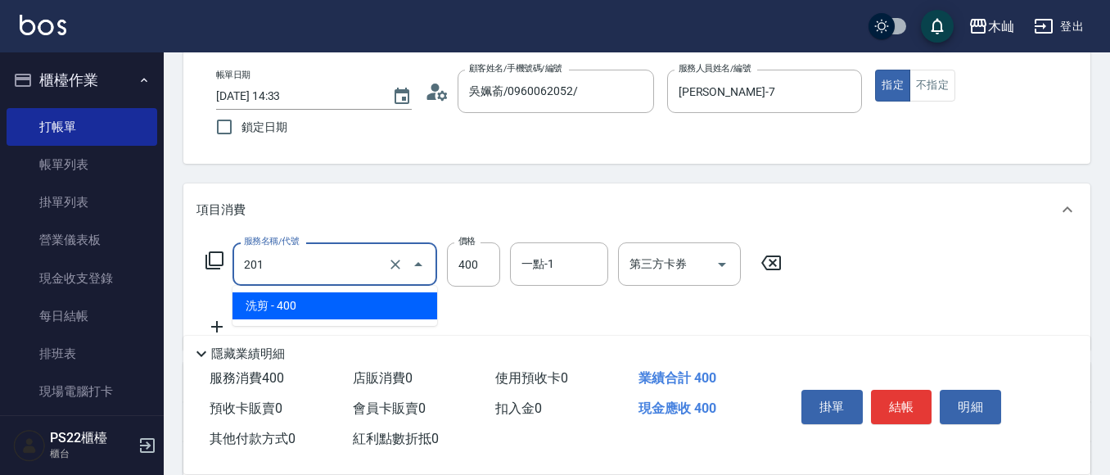
click at [325, 265] on input "201" at bounding box center [312, 264] width 144 height 29
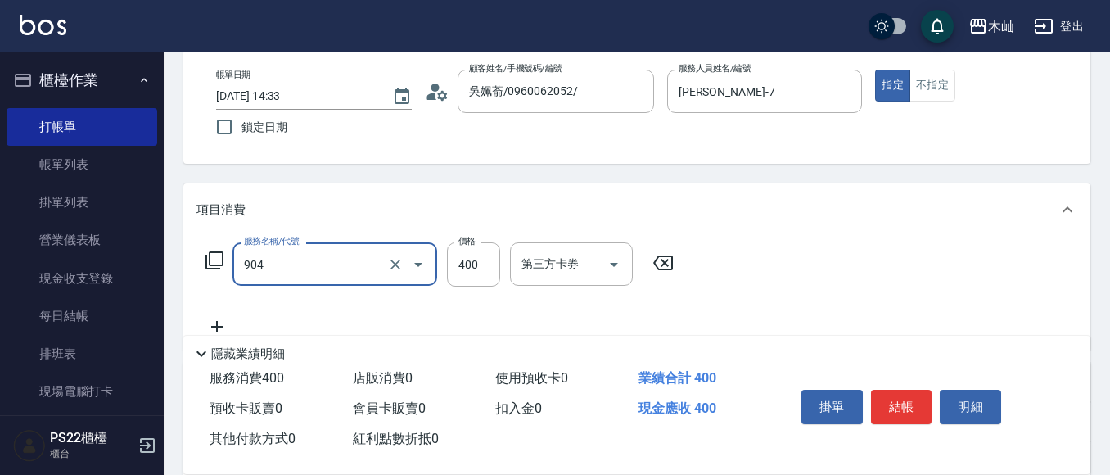
type input "精油洗+瞬護(904)"
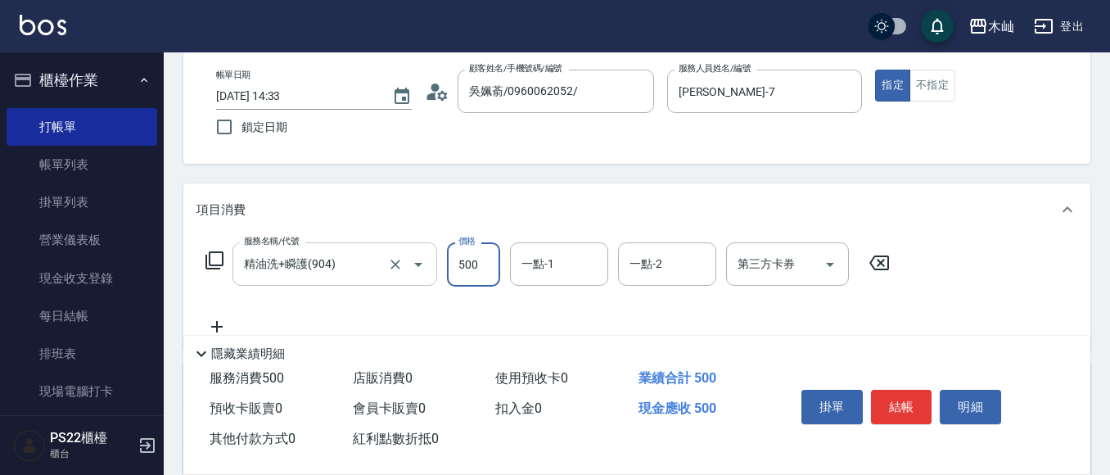
type input "500"
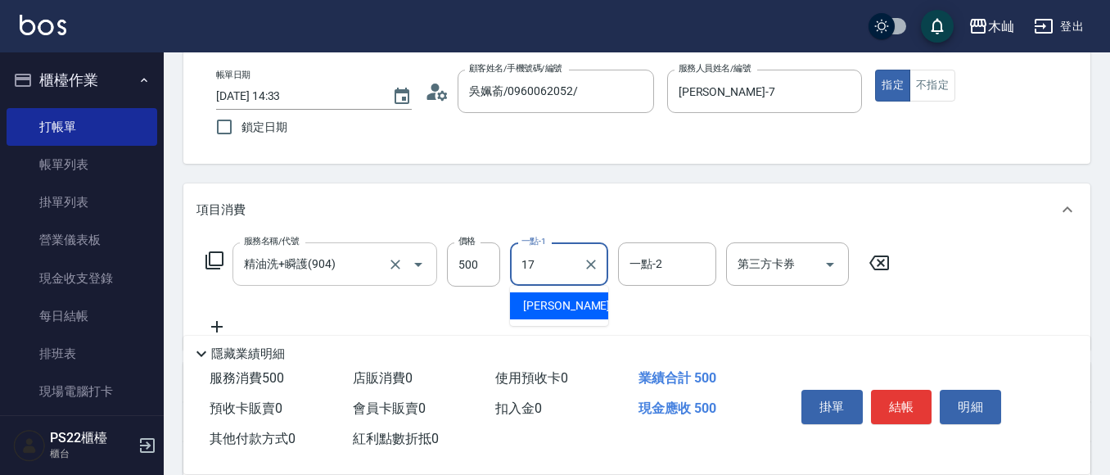
type input "[PERSON_NAME]-17"
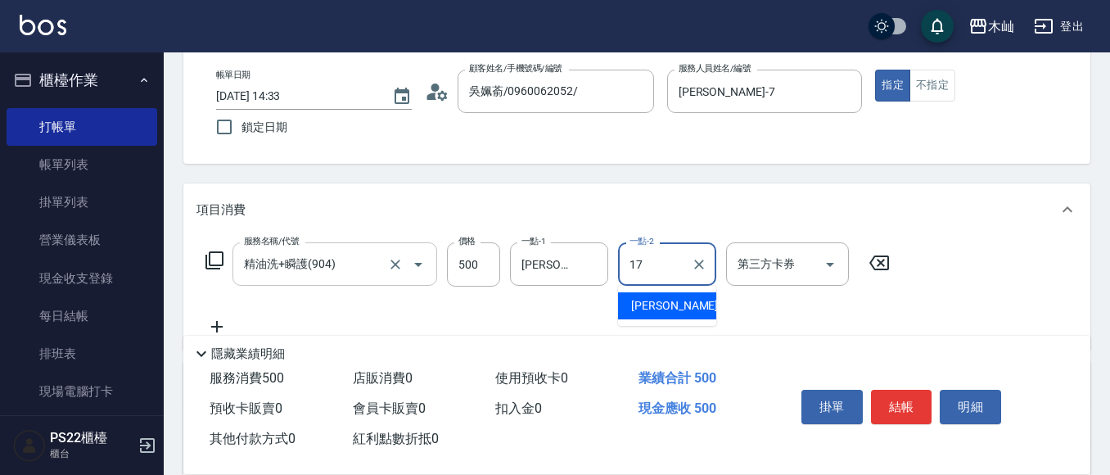
type input "[PERSON_NAME]-17"
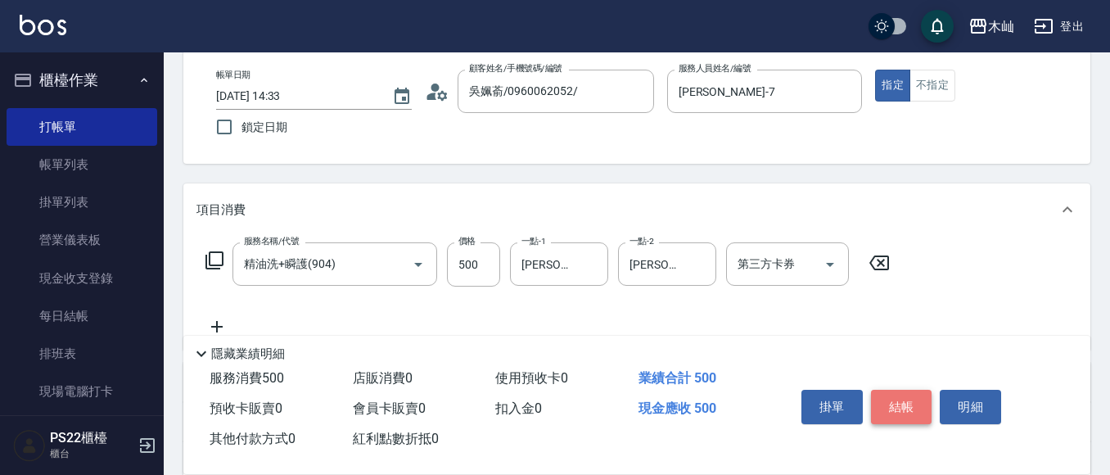
click at [891, 398] on button "結帳" at bounding box center [901, 407] width 61 height 34
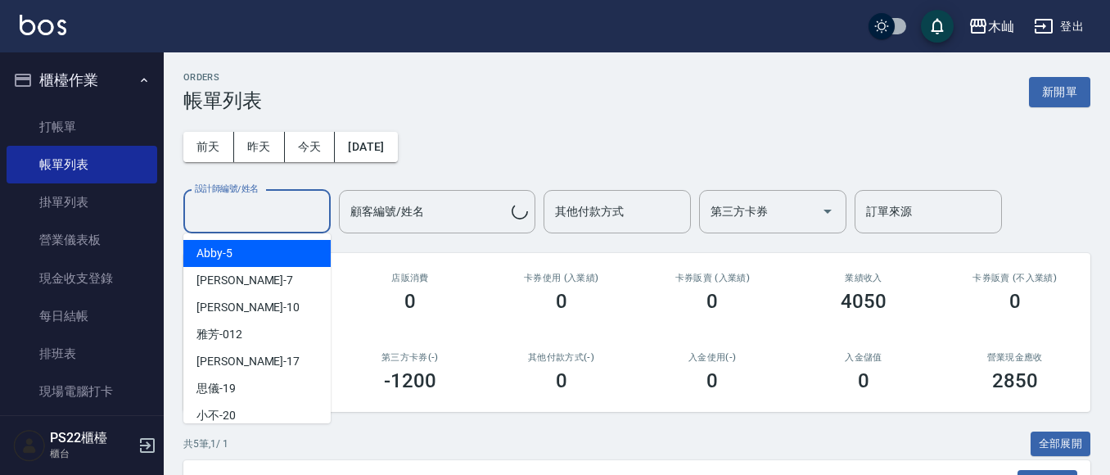
click at [233, 214] on input "設計師編號/姓名" at bounding box center [257, 211] width 133 height 29
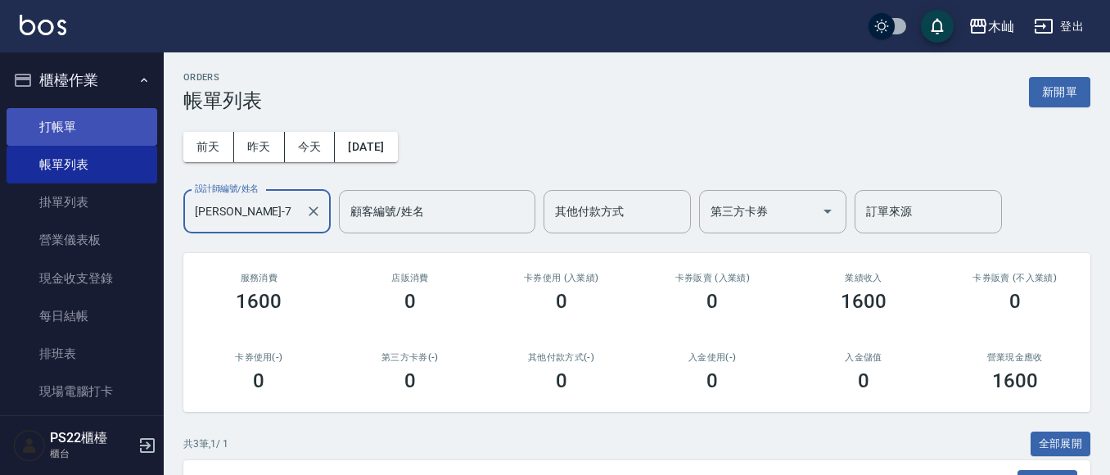
type input "[PERSON_NAME]-7"
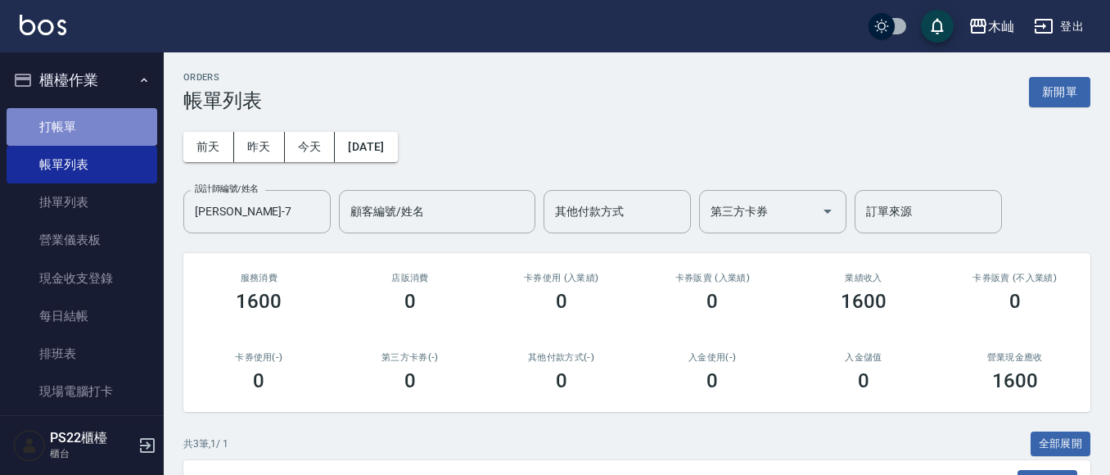
click at [81, 131] on link "打帳單" at bounding box center [82, 127] width 151 height 38
